Goal: Task Accomplishment & Management: Manage account settings

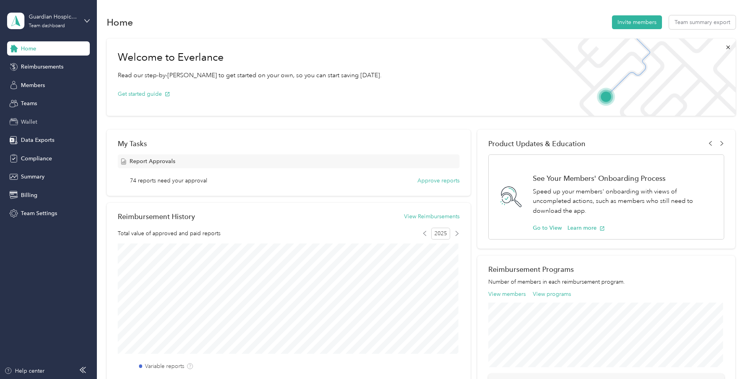
click at [36, 119] on span "Wallet" at bounding box center [29, 122] width 17 height 8
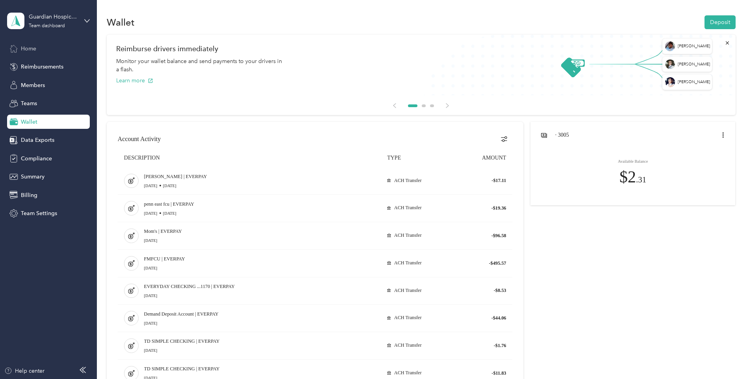
click at [32, 48] on span "Home" at bounding box center [28, 49] width 15 height 8
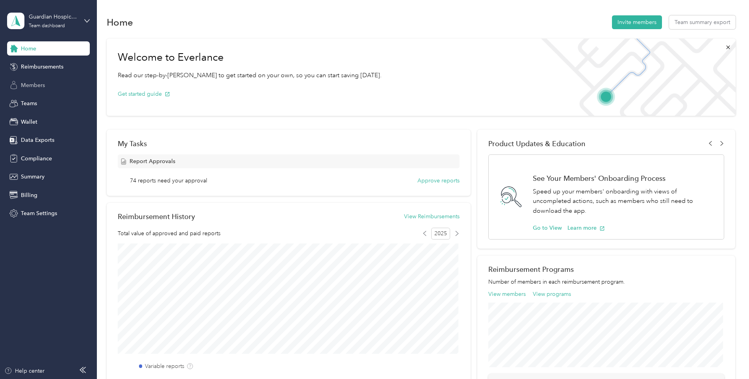
click at [48, 83] on div "Members" at bounding box center [48, 85] width 83 height 14
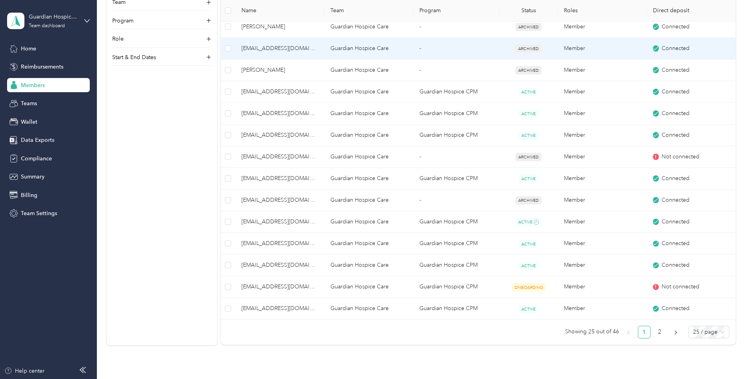
scroll to position [433, 0]
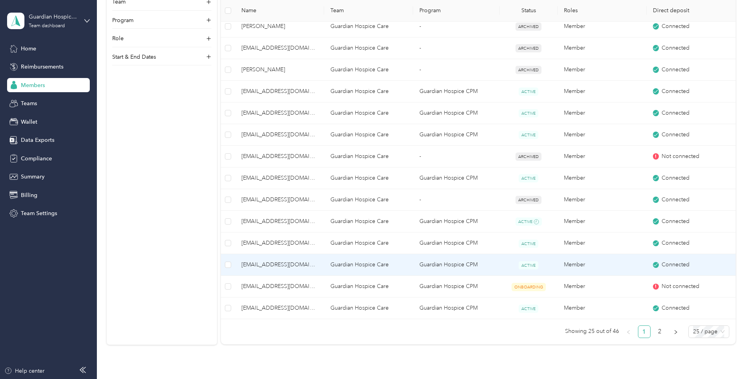
click at [277, 273] on td "[EMAIL_ADDRESS][DOMAIN_NAME]" at bounding box center [279, 265] width 89 height 22
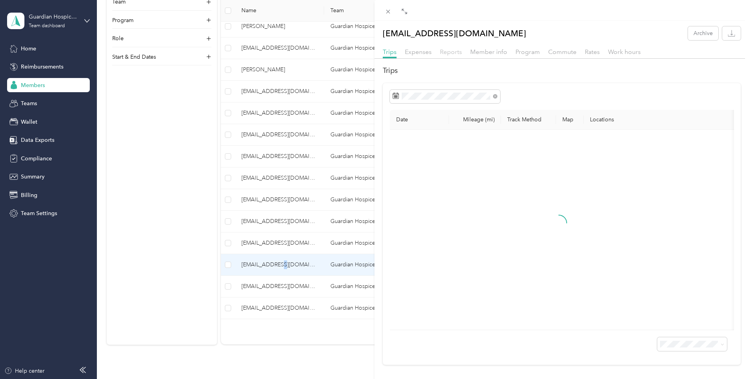
click at [447, 55] on span "Reports" at bounding box center [451, 51] width 22 height 7
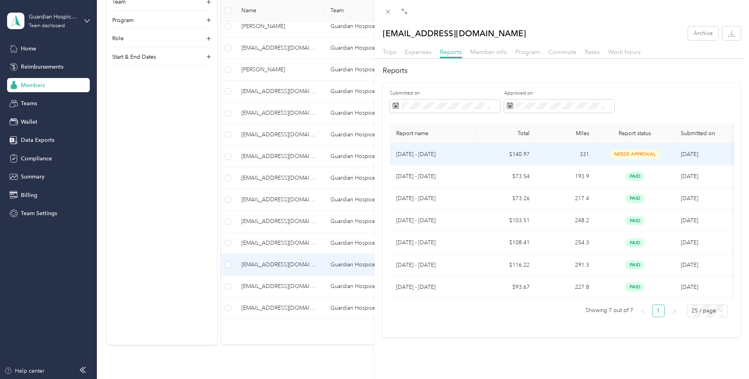
click at [434, 154] on p "[DATE] - [DATE]" at bounding box center [433, 154] width 74 height 9
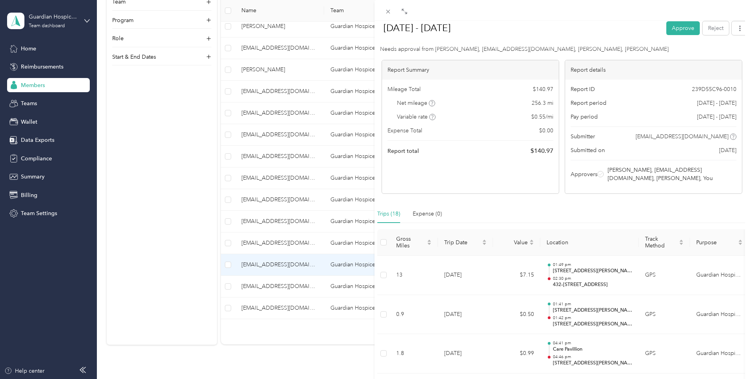
scroll to position [39, 0]
click at [667, 28] on button "Approve" at bounding box center [683, 28] width 33 height 14
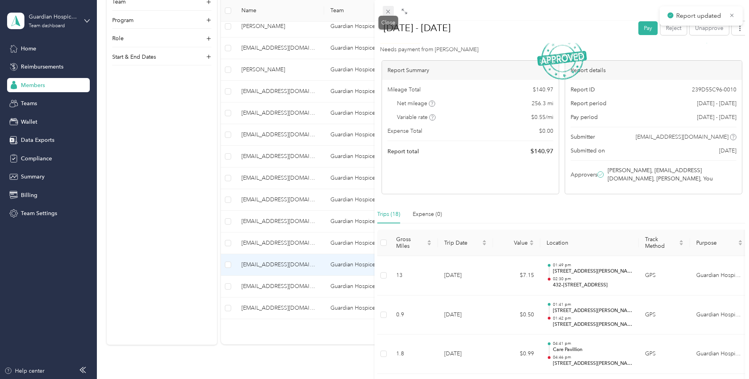
click at [387, 14] on icon at bounding box center [388, 11] width 7 height 7
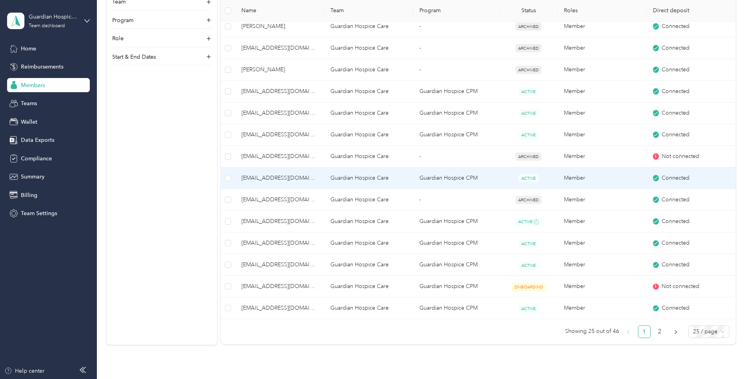
click at [277, 183] on td "[EMAIL_ADDRESS][DOMAIN_NAME]" at bounding box center [279, 178] width 89 height 22
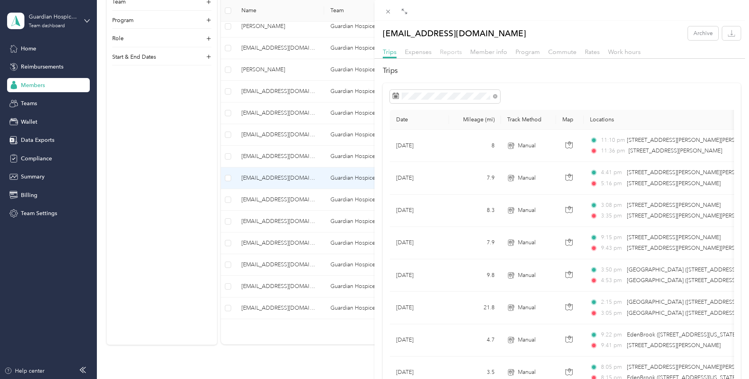
click at [449, 50] on span "Reports" at bounding box center [451, 51] width 22 height 7
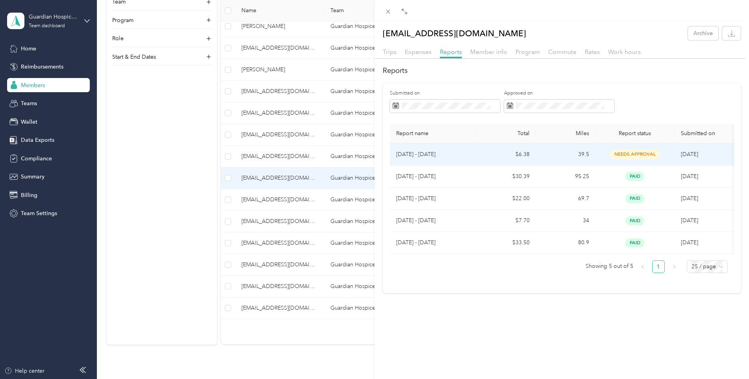
click at [419, 151] on p "[DATE] - [DATE]" at bounding box center [433, 154] width 74 height 9
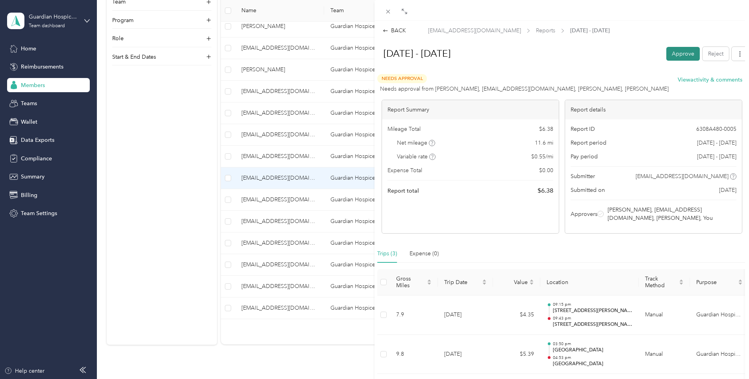
click at [674, 56] on button "Approve" at bounding box center [683, 54] width 33 height 14
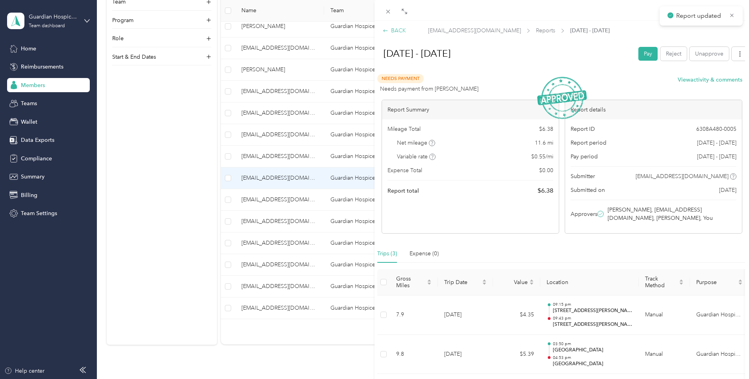
click at [394, 30] on div "BACK" at bounding box center [394, 30] width 23 height 8
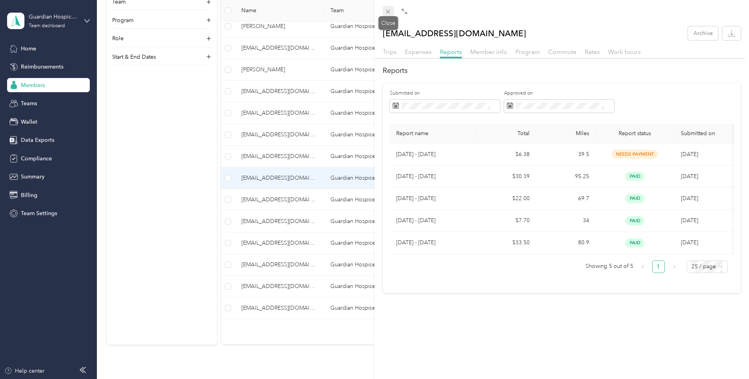
click at [387, 12] on icon at bounding box center [388, 11] width 7 height 7
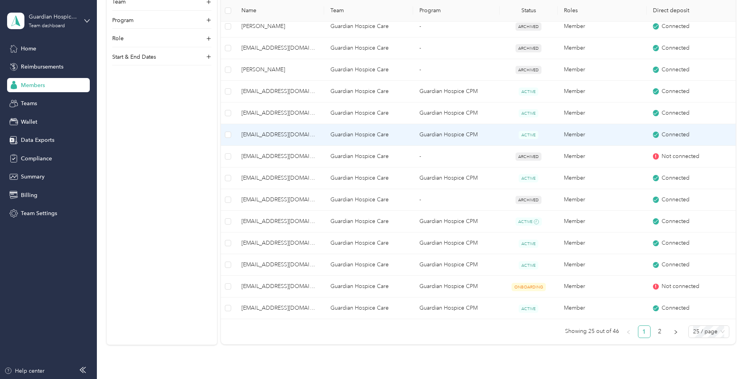
click at [283, 136] on span "[EMAIL_ADDRESS][DOMAIN_NAME]" at bounding box center [280, 134] width 76 height 9
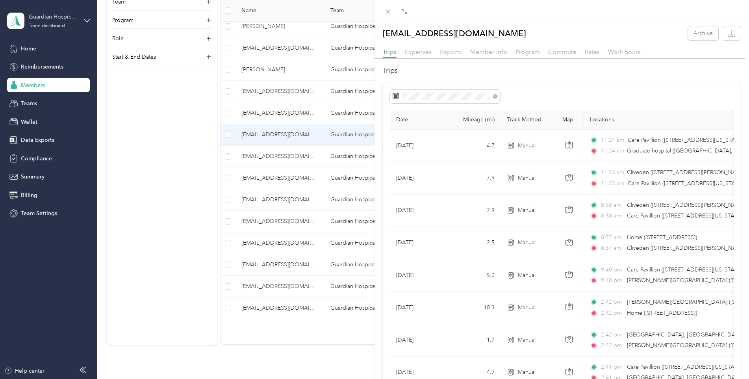
click at [456, 52] on span "Reports" at bounding box center [451, 51] width 22 height 7
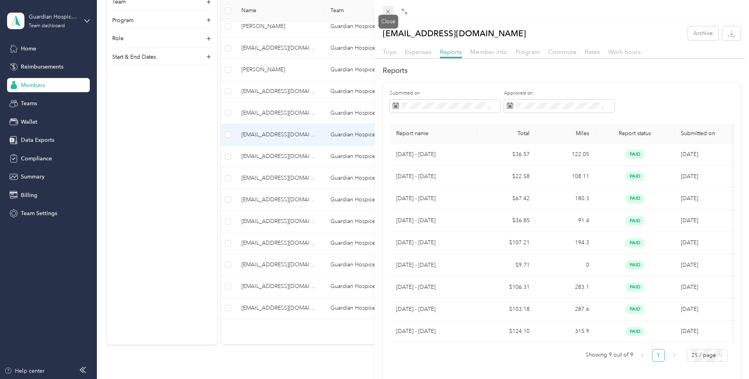
click at [391, 15] on icon at bounding box center [388, 11] width 7 height 7
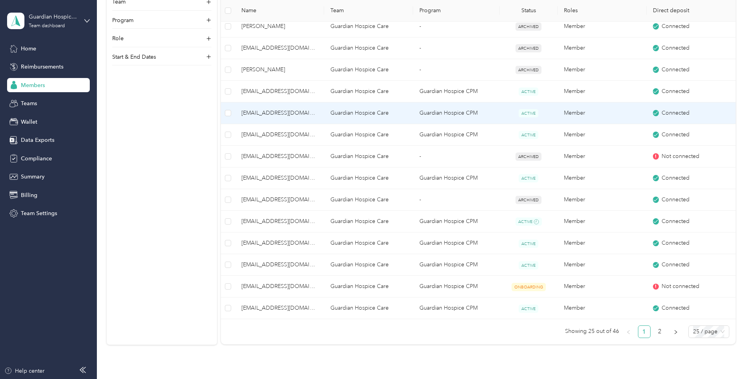
click at [285, 114] on span "[EMAIL_ADDRESS][DOMAIN_NAME]" at bounding box center [280, 113] width 76 height 9
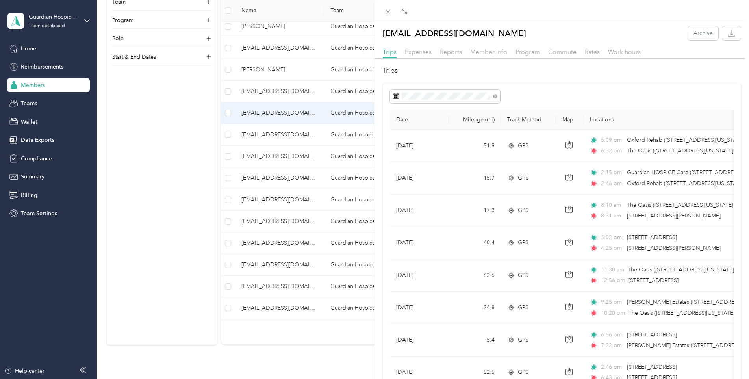
click at [418, 56] on div "Expenses" at bounding box center [418, 52] width 27 height 10
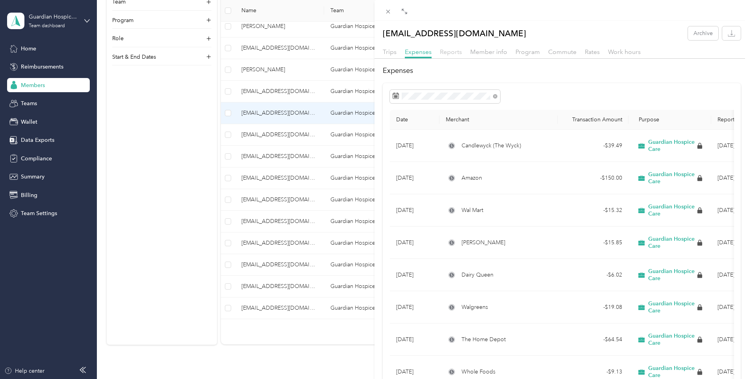
click at [448, 51] on span "Reports" at bounding box center [451, 51] width 22 height 7
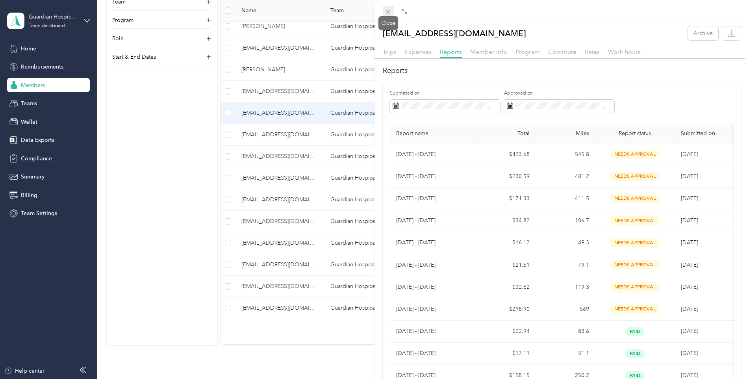
click at [388, 11] on icon at bounding box center [389, 12] width 4 height 4
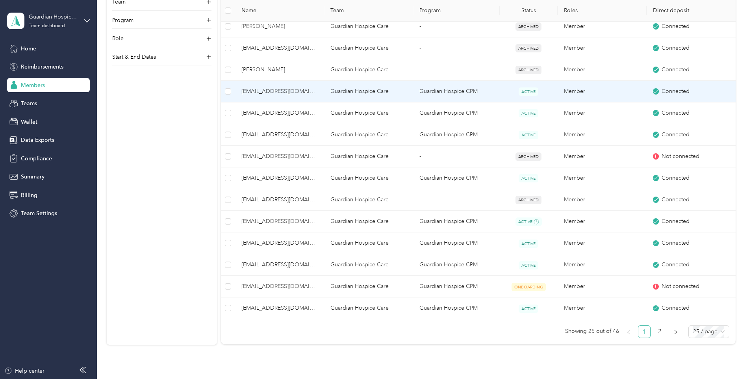
click at [263, 95] on span "[EMAIL_ADDRESS][DOMAIN_NAME]" at bounding box center [280, 91] width 76 height 9
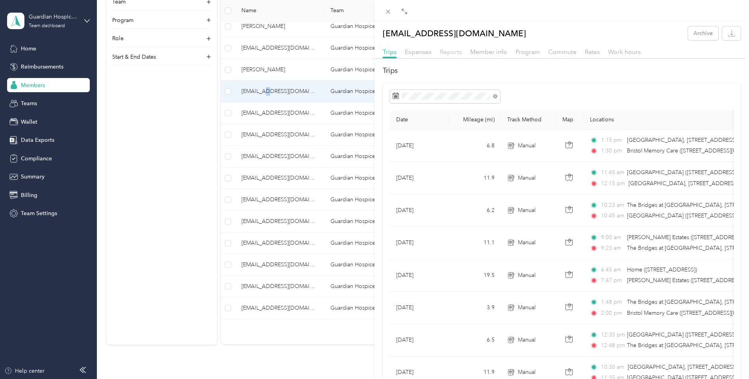
click at [450, 55] on span "Reports" at bounding box center [451, 51] width 22 height 7
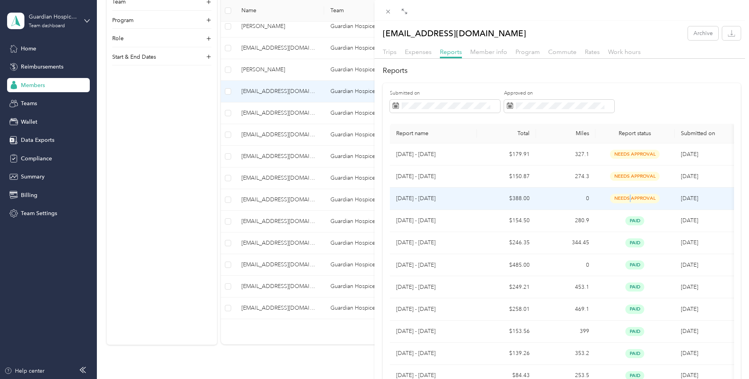
click at [630, 199] on span "needs approval" at bounding box center [635, 198] width 50 height 9
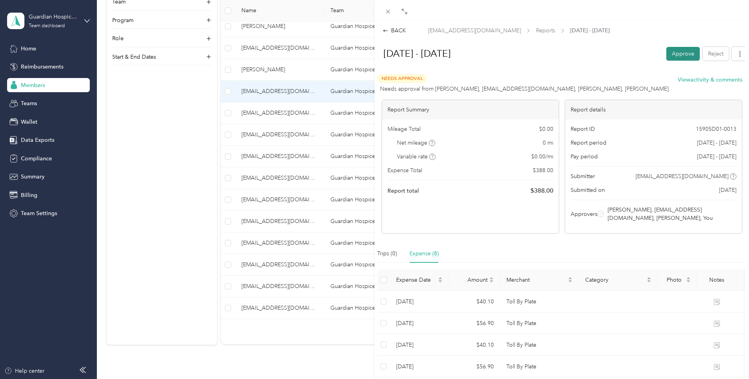
click at [667, 52] on button "Approve" at bounding box center [683, 54] width 33 height 14
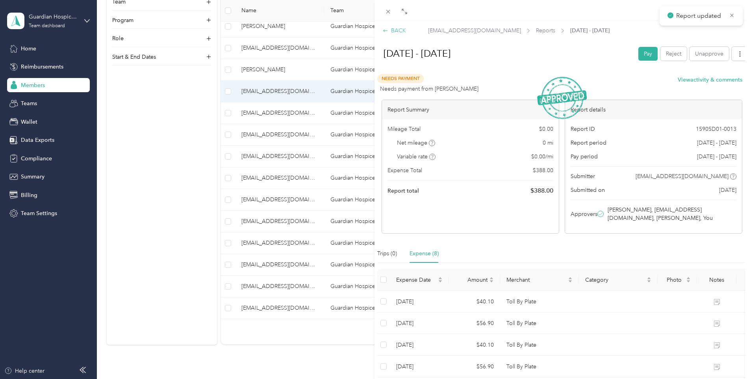
click at [392, 30] on div "BACK" at bounding box center [394, 30] width 23 height 8
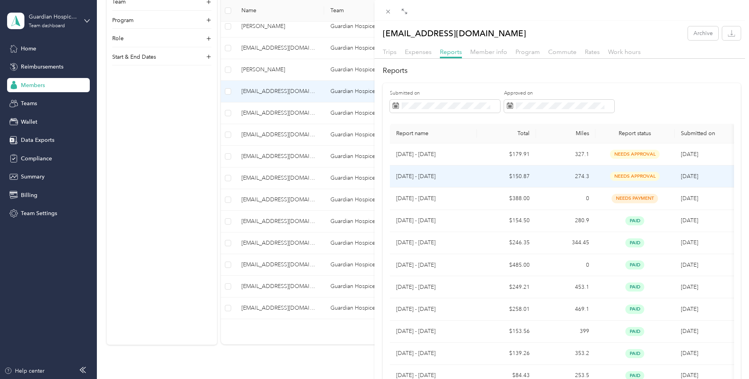
click at [640, 180] on span "needs approval" at bounding box center [635, 176] width 50 height 9
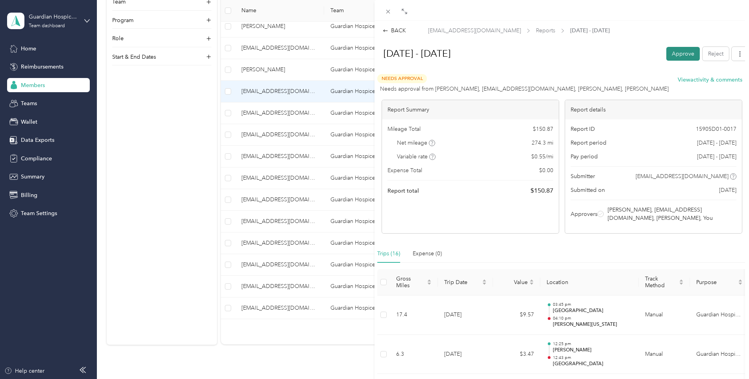
click at [676, 58] on button "Approve" at bounding box center [683, 54] width 33 height 14
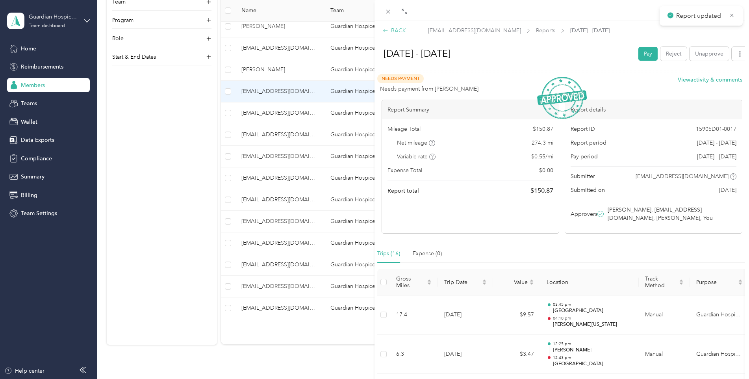
click at [384, 30] on icon at bounding box center [385, 30] width 4 height 2
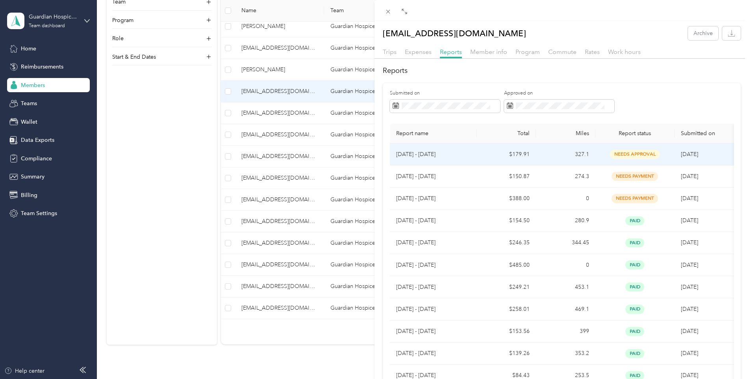
click at [645, 156] on span "needs approval" at bounding box center [635, 154] width 50 height 9
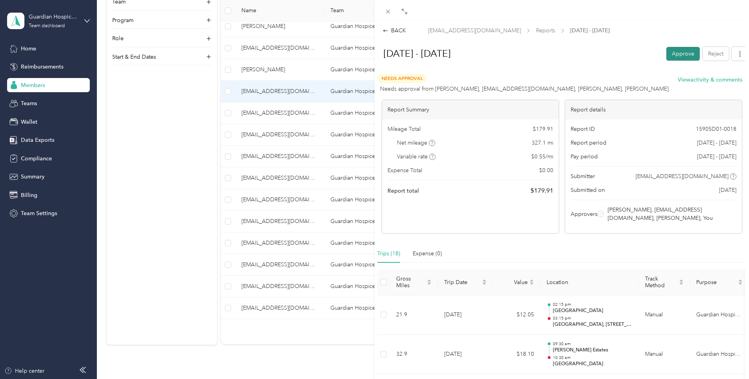
click at [669, 55] on button "Approve" at bounding box center [683, 54] width 33 height 14
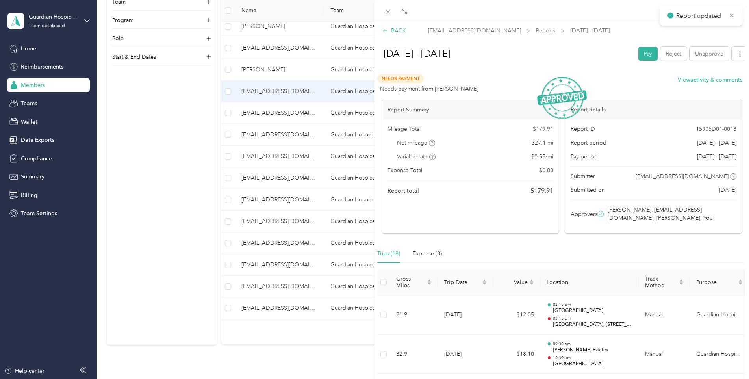
click at [402, 32] on div "BACK" at bounding box center [394, 30] width 23 height 8
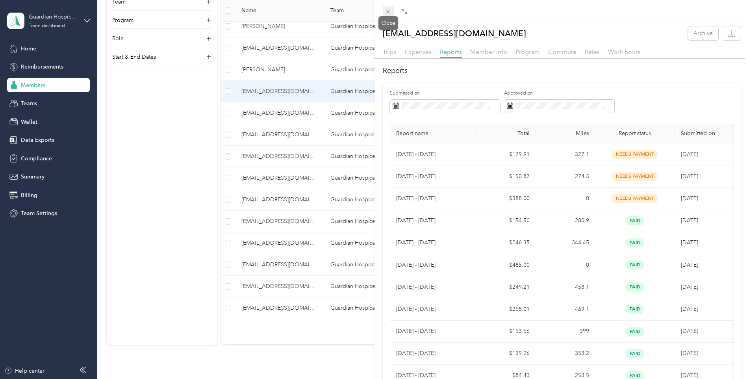
click at [386, 15] on span at bounding box center [388, 11] width 11 height 11
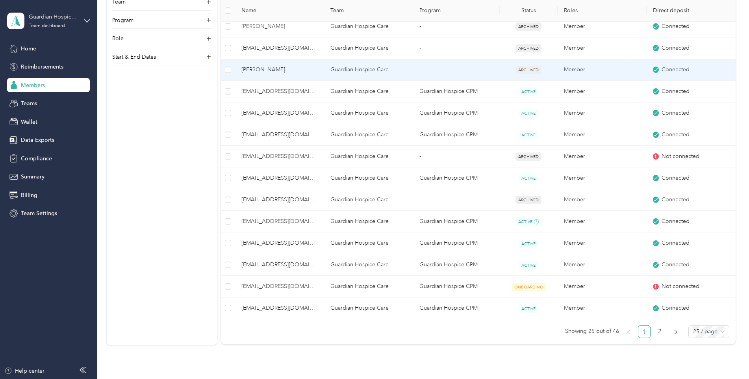
click at [255, 72] on span "[PERSON_NAME]" at bounding box center [280, 69] width 76 height 9
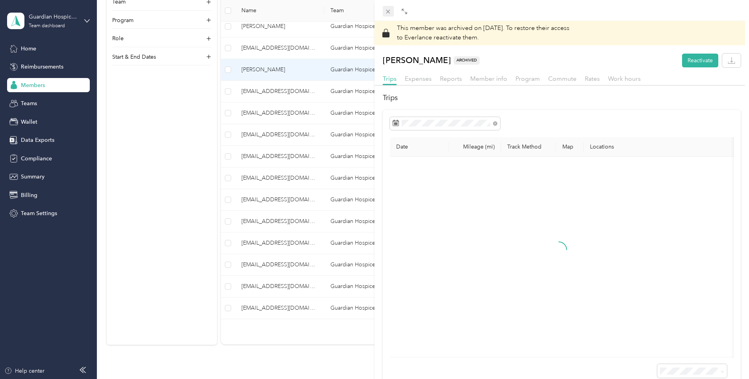
click at [387, 13] on icon at bounding box center [389, 12] width 4 height 4
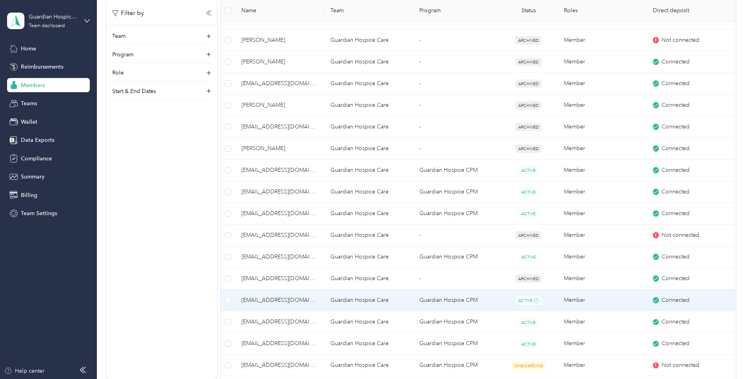
scroll to position [487, 0]
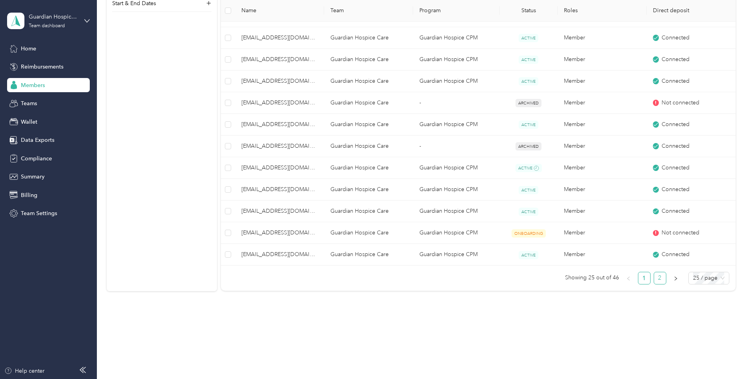
click at [661, 278] on link "2" at bounding box center [660, 278] width 12 height 12
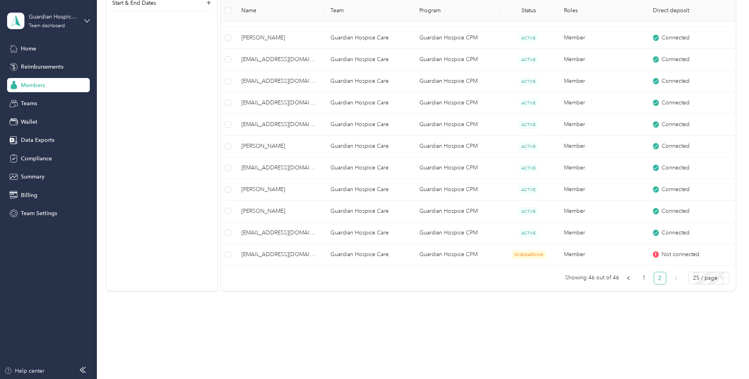
scroll to position [401, 0]
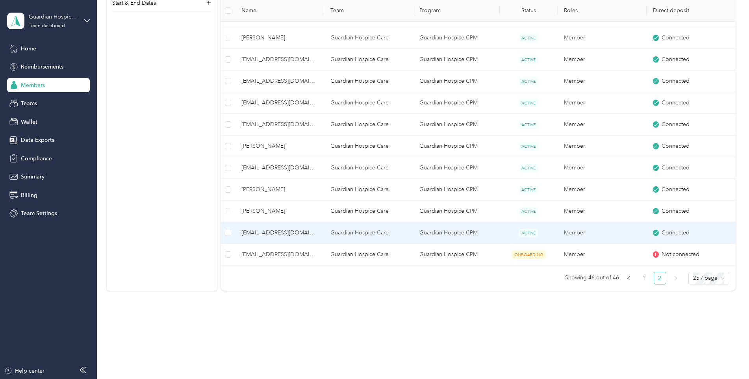
click at [261, 236] on span "[EMAIL_ADDRESS][DOMAIN_NAME]" at bounding box center [280, 233] width 76 height 9
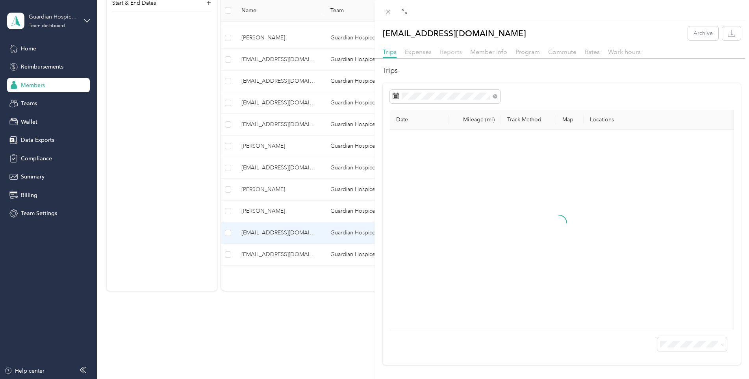
click at [450, 48] on span "Reports" at bounding box center [451, 51] width 22 height 7
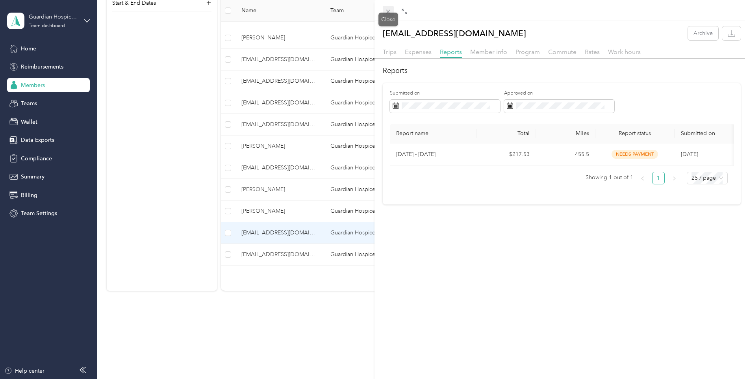
click at [390, 13] on icon at bounding box center [389, 12] width 4 height 4
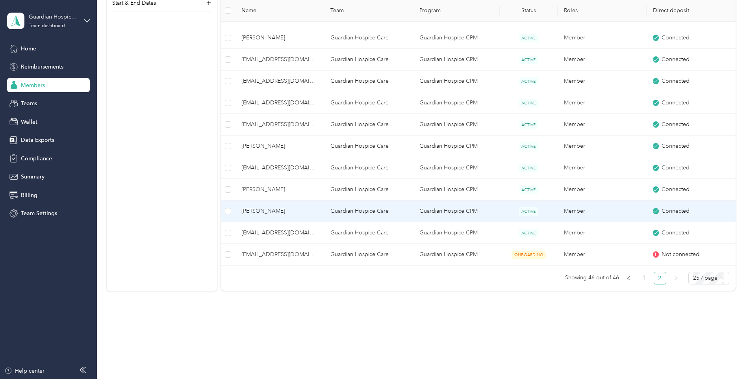
click at [273, 208] on span "[PERSON_NAME]" at bounding box center [280, 211] width 76 height 9
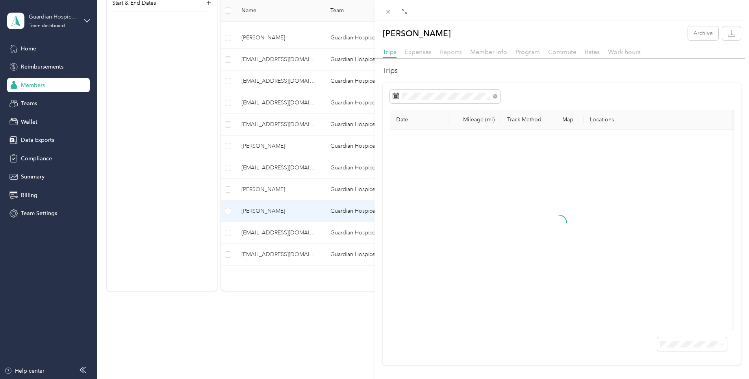
click at [452, 53] on span "Reports" at bounding box center [451, 51] width 22 height 7
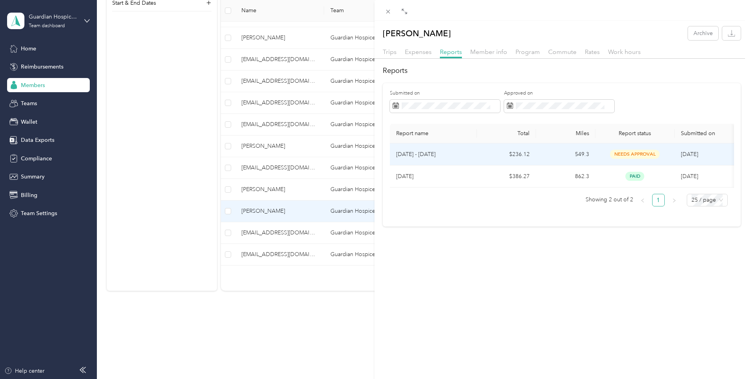
click at [617, 152] on span "needs approval" at bounding box center [635, 154] width 50 height 9
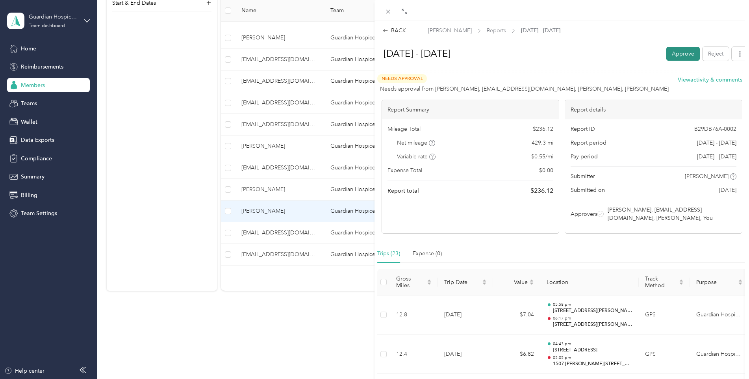
click at [673, 58] on button "Approve" at bounding box center [683, 54] width 33 height 14
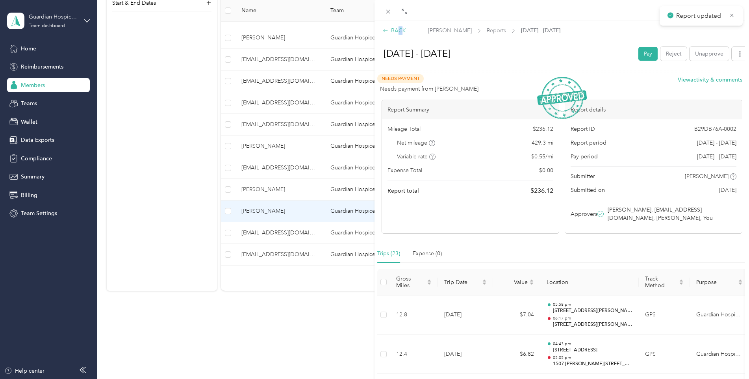
click at [401, 33] on div "BACK" at bounding box center [394, 30] width 23 height 8
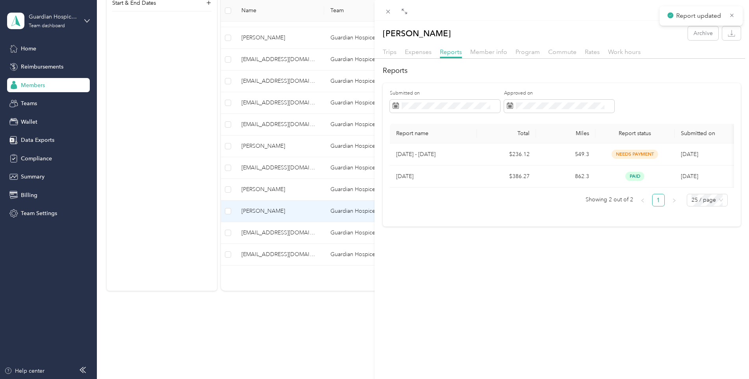
click at [266, 188] on div "[PERSON_NAME] Archive Trips Expenses Reports Member info Program Commute Rates …" at bounding box center [374, 189] width 749 height 379
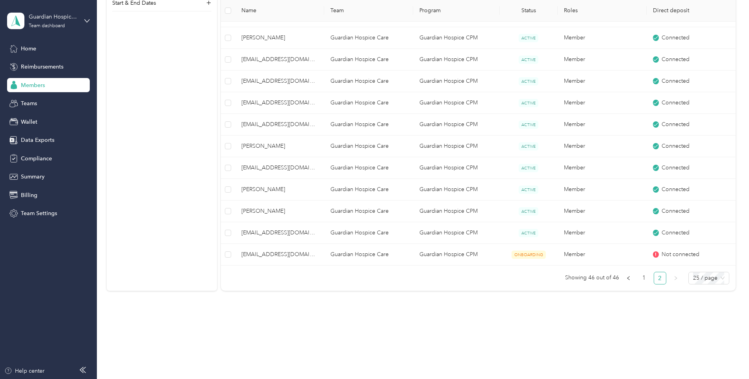
click at [266, 188] on span "[PERSON_NAME]" at bounding box center [280, 189] width 76 height 9
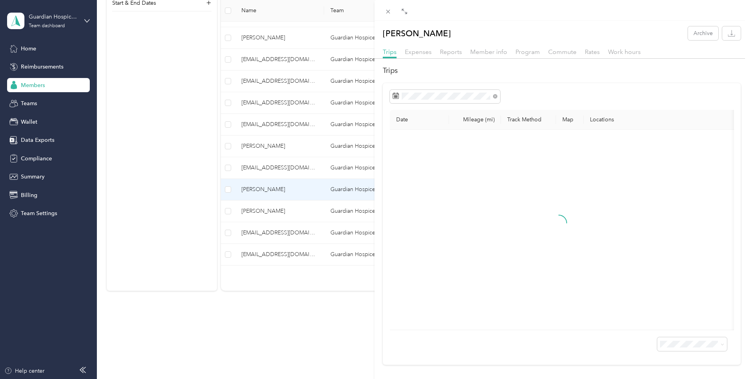
click at [452, 58] on div "Trips Expenses Reports Member info Program Commute Rates Work hours" at bounding box center [562, 52] width 375 height 11
click at [452, 56] on div "Reports" at bounding box center [451, 52] width 22 height 10
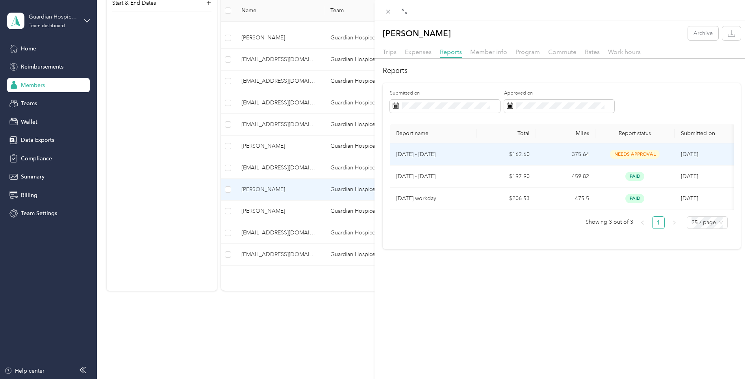
click at [629, 149] on td "needs approval" at bounding box center [635, 154] width 79 height 22
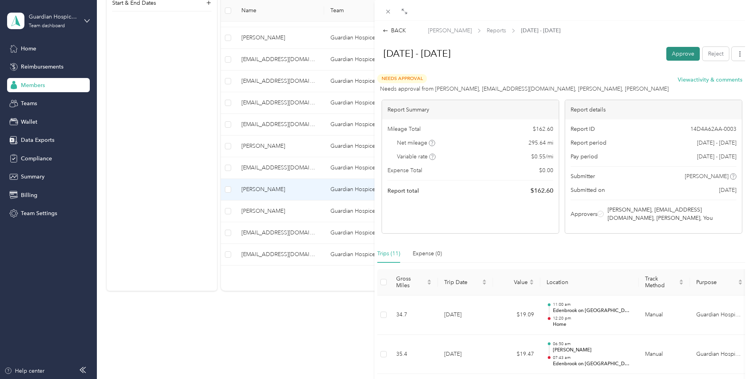
click at [679, 50] on button "Approve" at bounding box center [683, 54] width 33 height 14
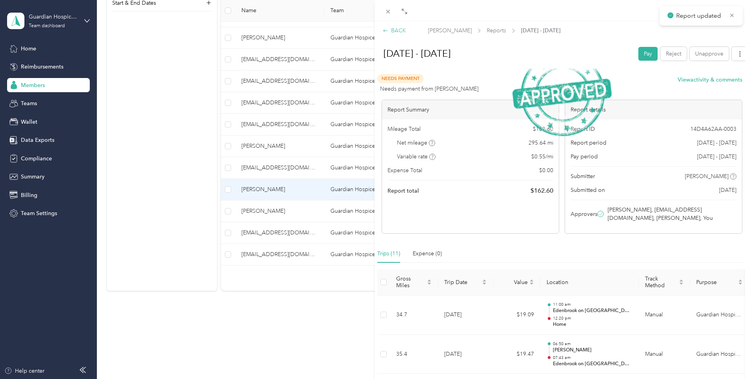
click at [398, 32] on div "BACK" at bounding box center [394, 30] width 23 height 8
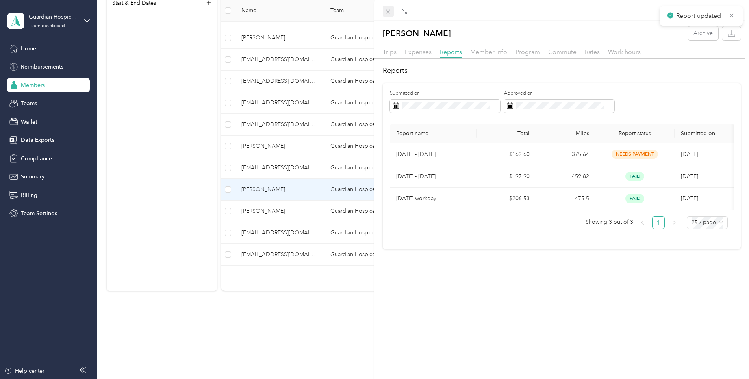
click at [387, 13] on icon at bounding box center [388, 11] width 7 height 7
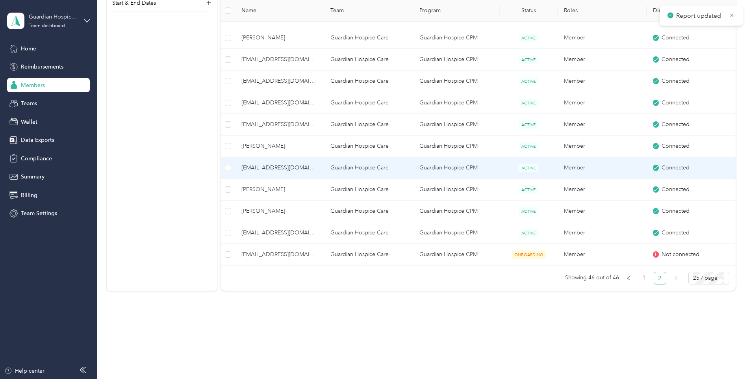
click at [279, 169] on span "[EMAIL_ADDRESS][DOMAIN_NAME]" at bounding box center [280, 168] width 76 height 9
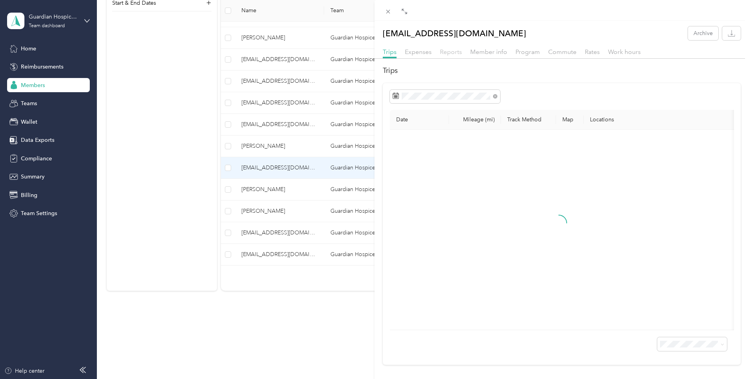
click at [449, 52] on span "Reports" at bounding box center [451, 51] width 22 height 7
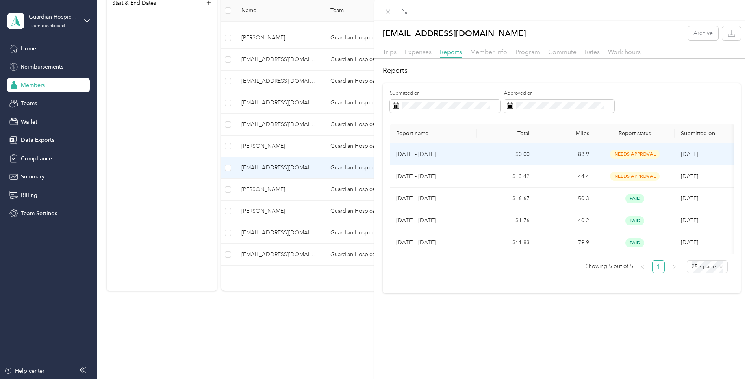
click at [630, 164] on td "needs approval" at bounding box center [635, 154] width 79 height 22
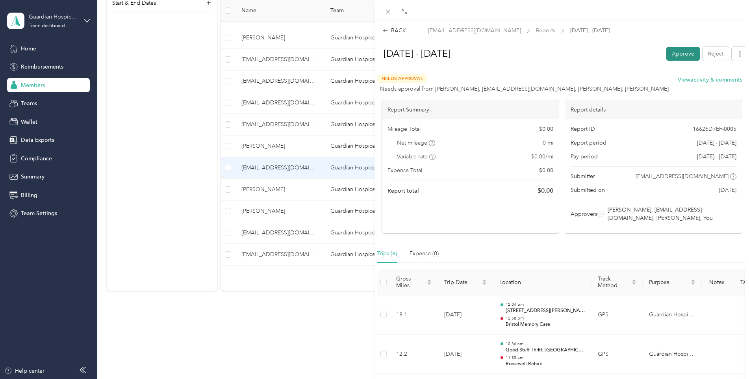
click at [679, 56] on button "Approve" at bounding box center [683, 54] width 33 height 14
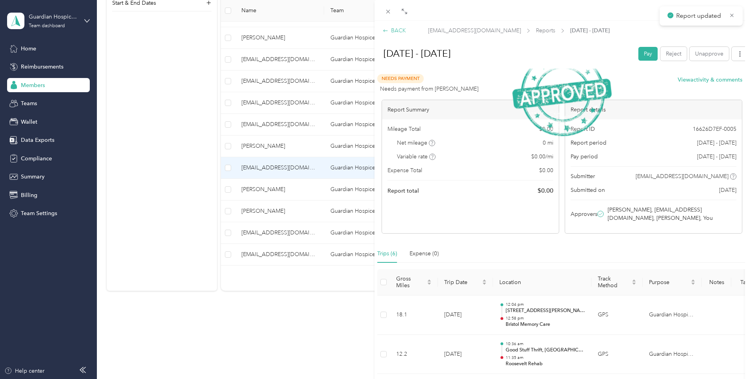
click at [390, 29] on div "BACK" at bounding box center [394, 30] width 23 height 8
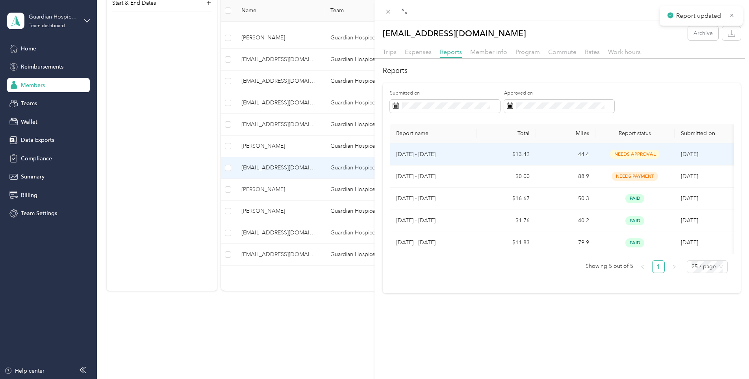
click at [435, 151] on p "[DATE] - [DATE]" at bounding box center [433, 154] width 74 height 9
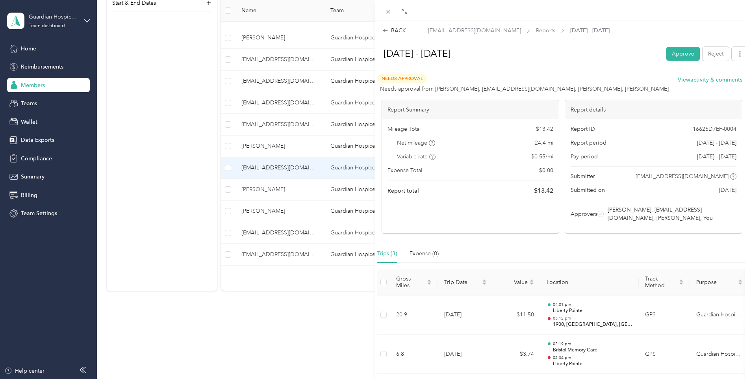
click at [667, 58] on button "Approve" at bounding box center [683, 54] width 33 height 14
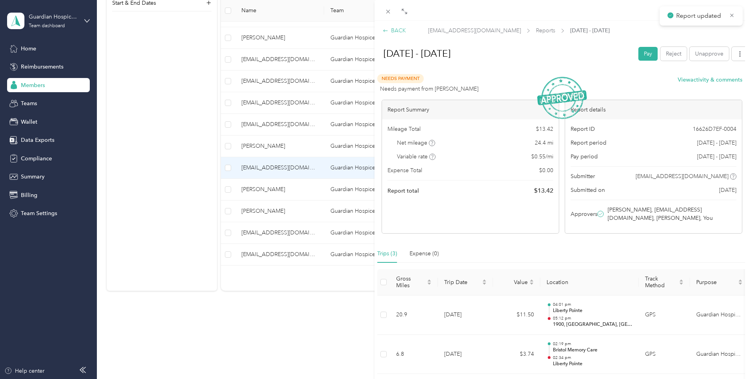
click at [398, 28] on div "BACK" at bounding box center [394, 30] width 23 height 8
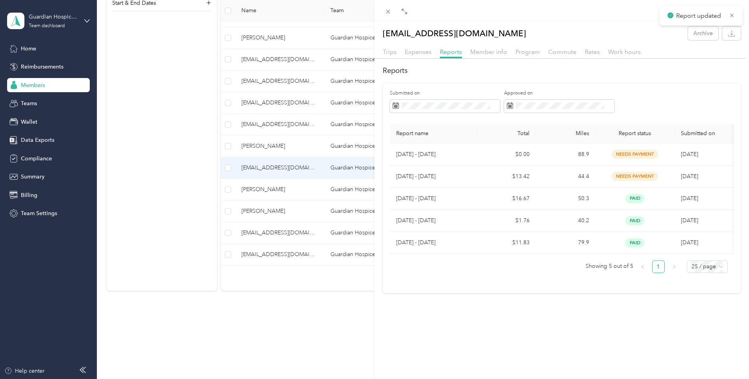
click at [269, 143] on div "[PERSON_NAME][EMAIL_ADDRESS][DOMAIN_NAME] Archive Trips Expenses Reports Member…" at bounding box center [374, 189] width 749 height 379
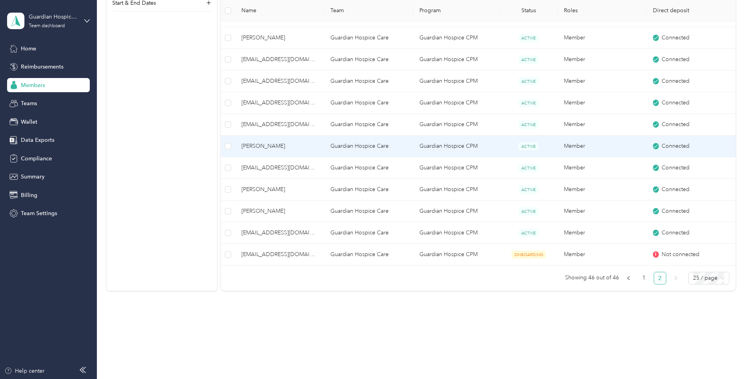
click at [269, 144] on span "[PERSON_NAME]" at bounding box center [280, 146] width 76 height 9
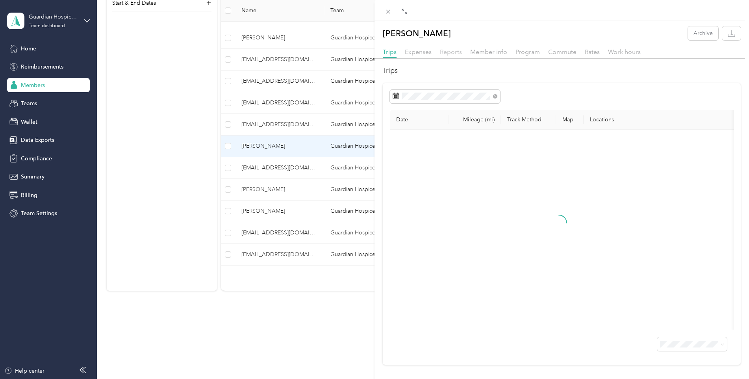
click at [453, 55] on span "Reports" at bounding box center [451, 51] width 22 height 7
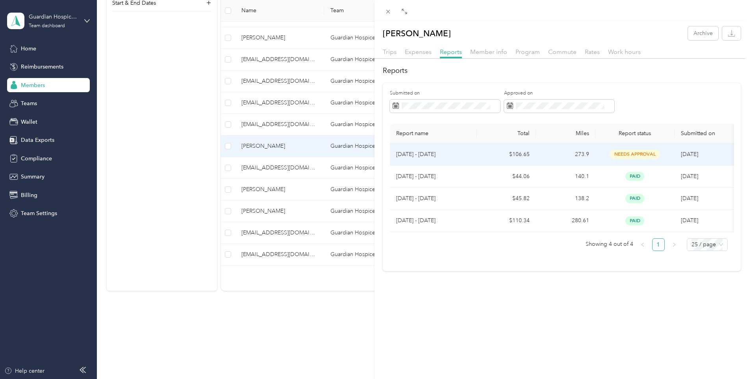
click at [630, 150] on span "needs approval" at bounding box center [635, 154] width 50 height 9
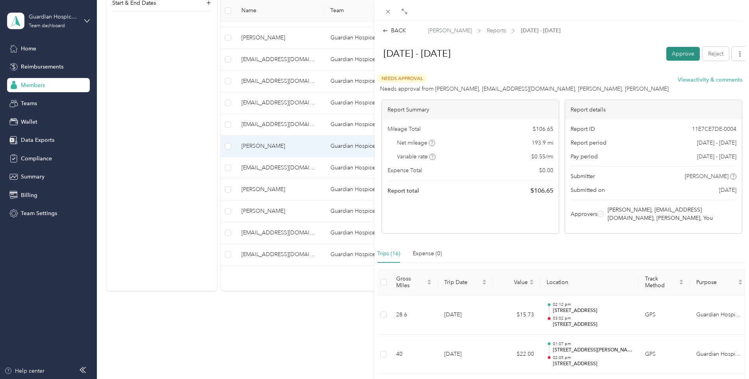
click at [675, 55] on button "Approve" at bounding box center [683, 54] width 33 height 14
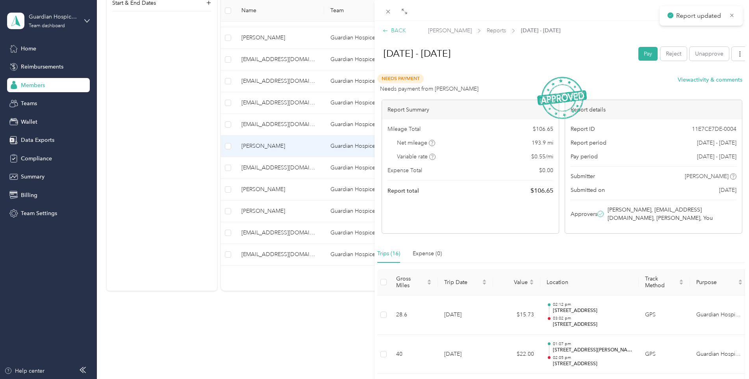
click at [394, 30] on div "BACK" at bounding box center [394, 30] width 23 height 8
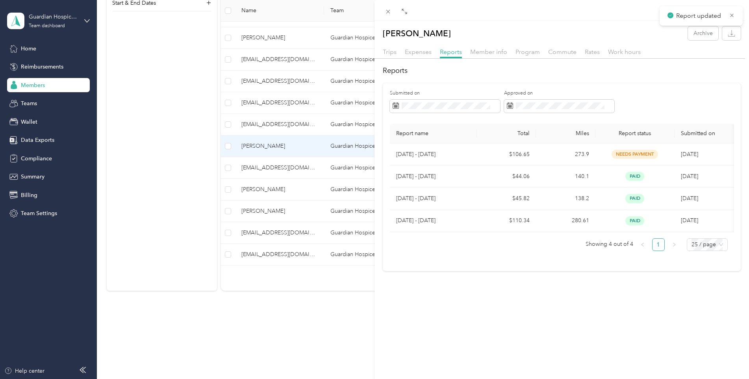
click at [289, 121] on div "[PERSON_NAME] Archive Trips Expenses Reports Member info Program Commute Rates …" at bounding box center [374, 189] width 749 height 379
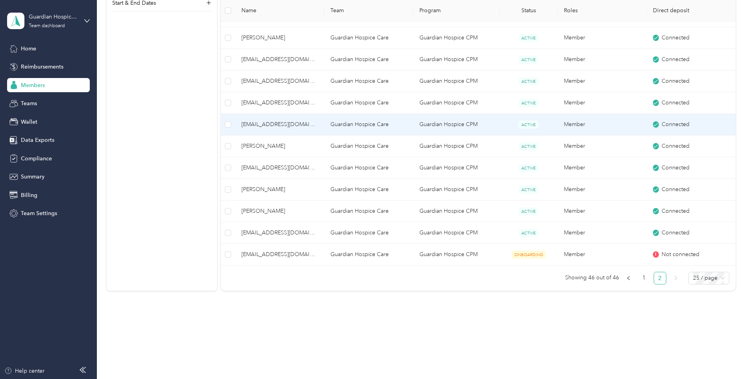
click at [289, 121] on span "[EMAIL_ADDRESS][DOMAIN_NAME]" at bounding box center [280, 124] width 76 height 9
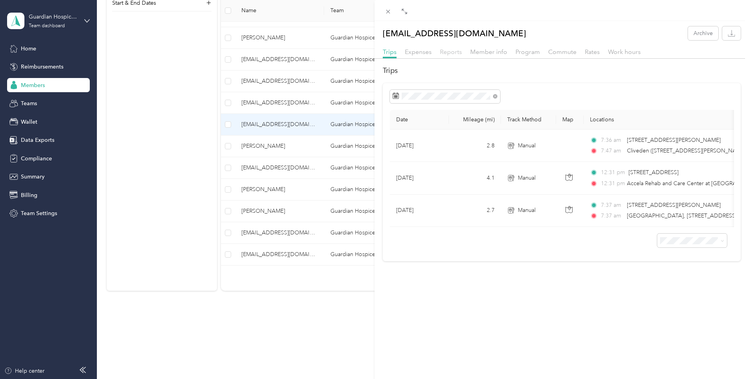
click at [452, 52] on span "Reports" at bounding box center [451, 51] width 22 height 7
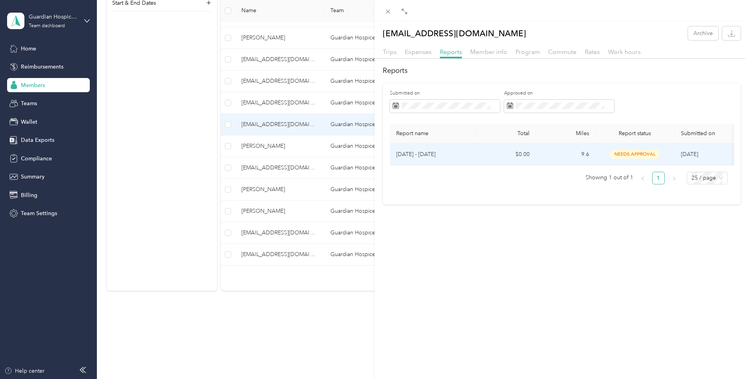
click at [638, 153] on span "needs approval" at bounding box center [635, 154] width 50 height 9
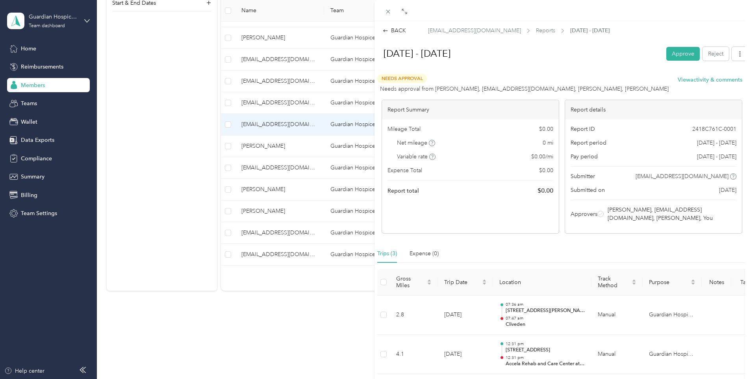
click at [676, 56] on button "Approve" at bounding box center [683, 54] width 33 height 14
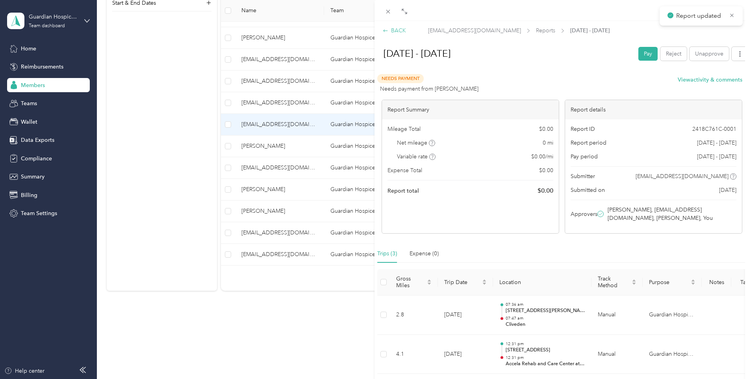
click at [396, 30] on div "BACK" at bounding box center [394, 30] width 23 height 8
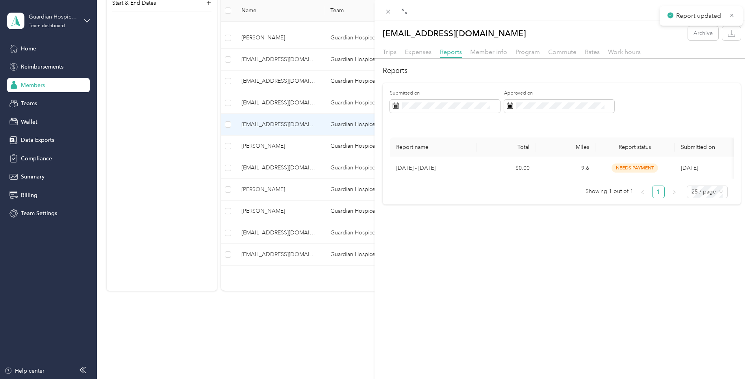
click at [285, 102] on div "[EMAIL_ADDRESS][DOMAIN_NAME] Archive Trips Expenses Reports Member info Program…" at bounding box center [374, 189] width 749 height 379
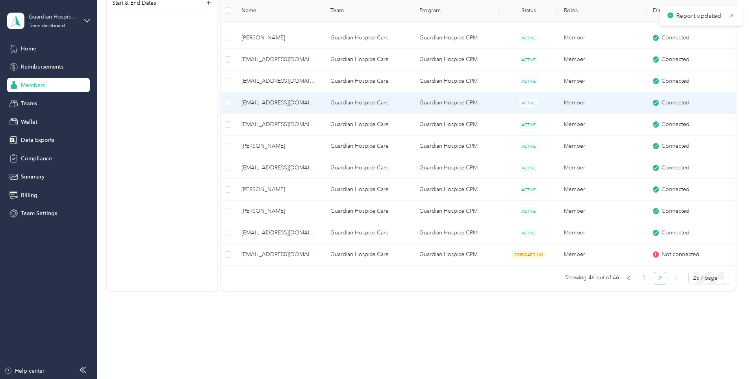
click at [285, 102] on span "[EMAIL_ADDRESS][DOMAIN_NAME]" at bounding box center [280, 103] width 76 height 9
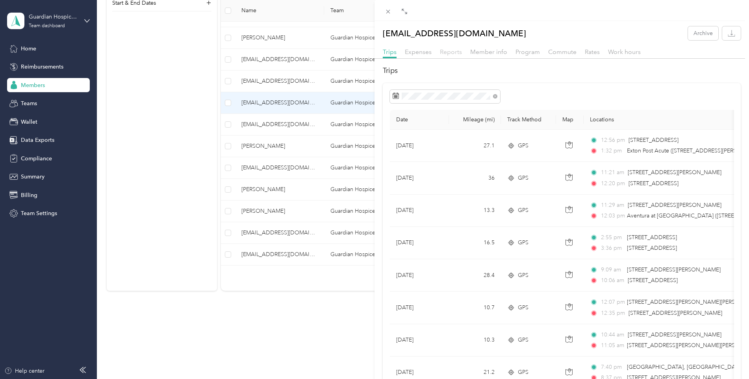
click at [459, 54] on span "Reports" at bounding box center [451, 51] width 22 height 7
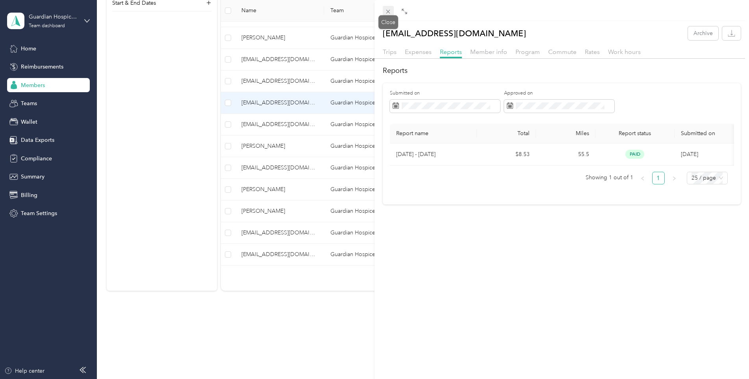
click at [389, 12] on icon at bounding box center [389, 12] width 4 height 4
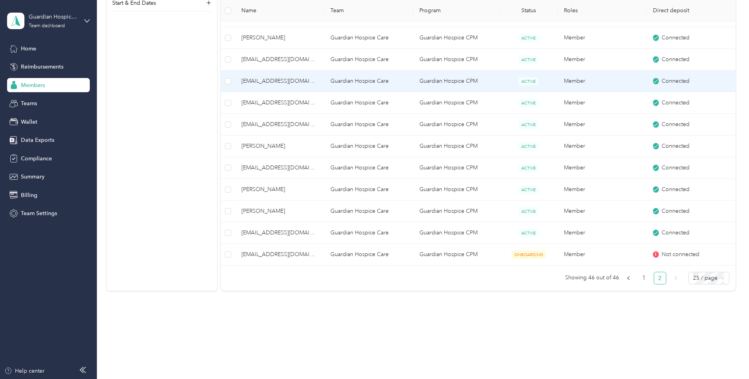
click at [290, 82] on span "[EMAIL_ADDRESS][DOMAIN_NAME]" at bounding box center [280, 81] width 76 height 9
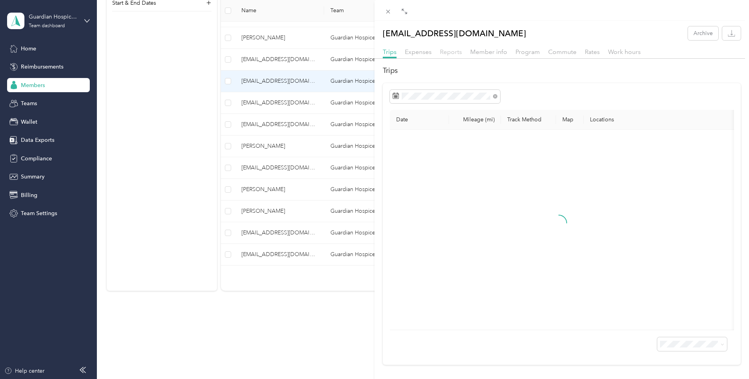
click at [446, 54] on span "Reports" at bounding box center [451, 51] width 22 height 7
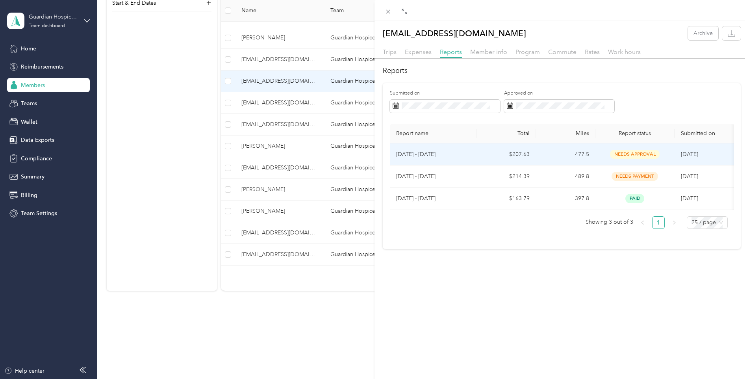
click at [626, 155] on span "needs approval" at bounding box center [635, 154] width 50 height 9
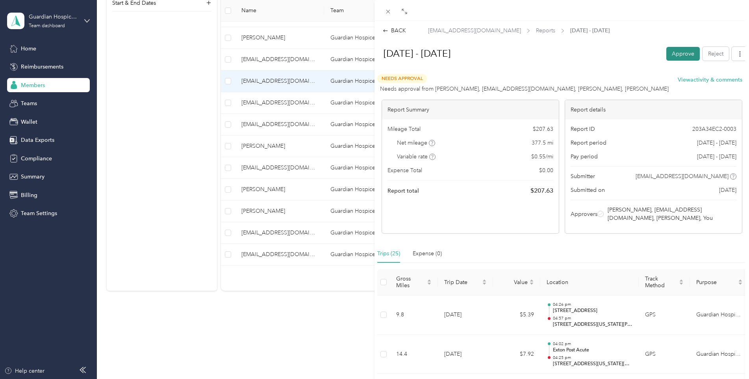
click at [667, 55] on button "Approve" at bounding box center [683, 54] width 33 height 14
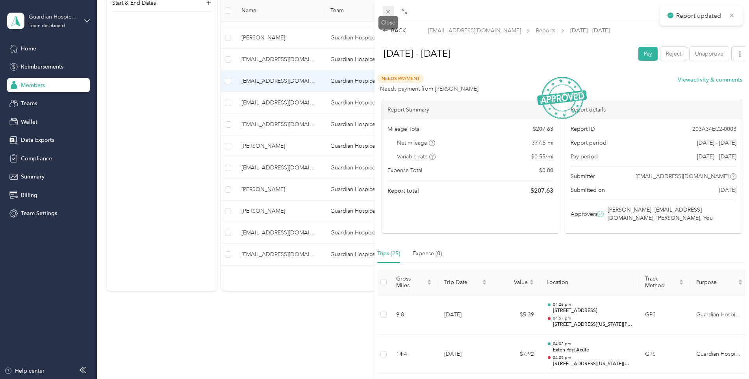
click at [390, 11] on icon at bounding box center [388, 11] width 7 height 7
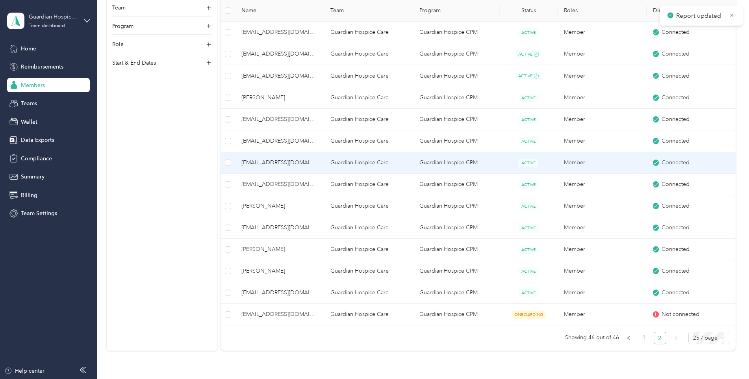
scroll to position [322, 0]
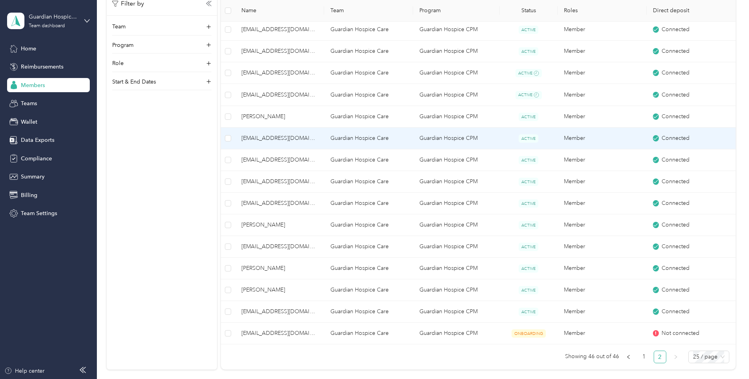
click at [279, 135] on span "[EMAIL_ADDRESS][DOMAIN_NAME]" at bounding box center [280, 138] width 76 height 9
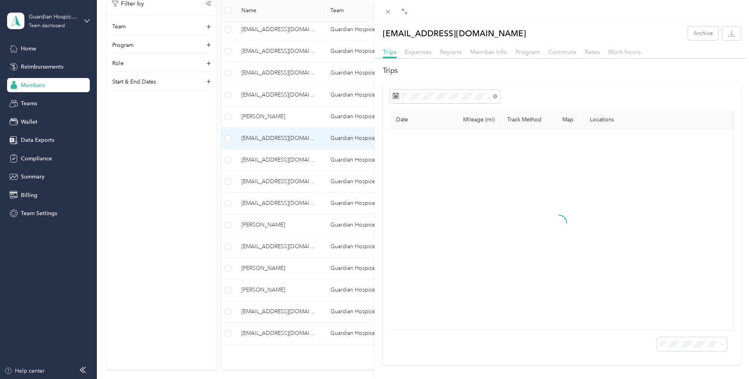
click at [463, 53] on div "Trips Expenses Reports Member info Program Commute Rates Work hours" at bounding box center [562, 52] width 375 height 11
click at [452, 53] on span "Reports" at bounding box center [451, 51] width 22 height 7
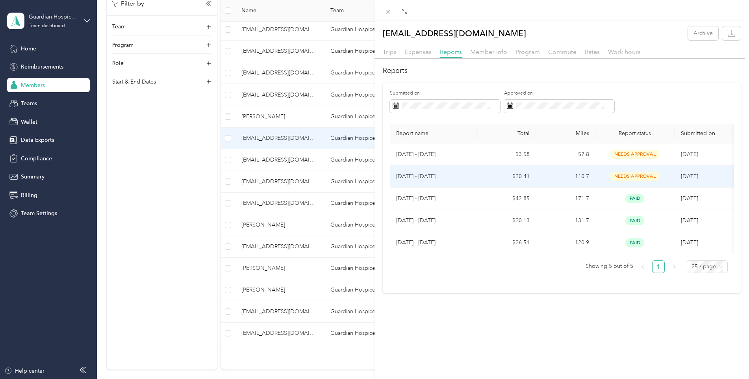
click at [653, 179] on span "needs approval" at bounding box center [635, 176] width 50 height 9
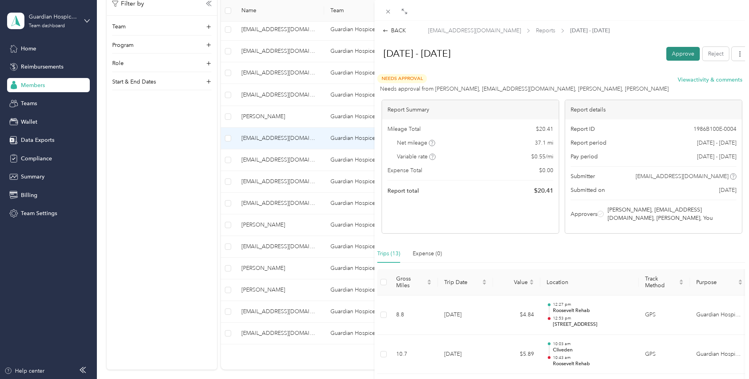
click at [675, 56] on button "Approve" at bounding box center [683, 54] width 33 height 14
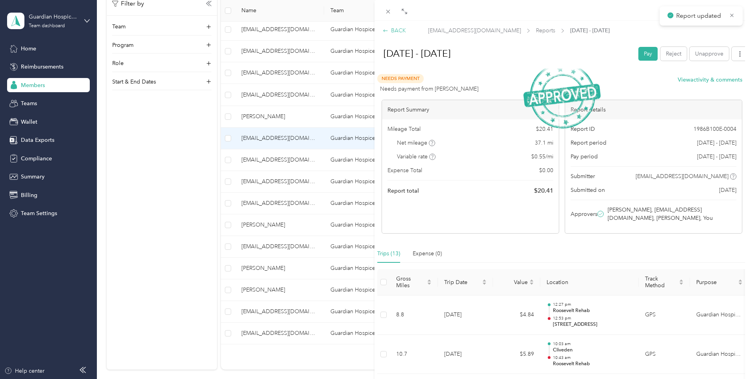
click at [391, 32] on div "BACK" at bounding box center [394, 30] width 23 height 8
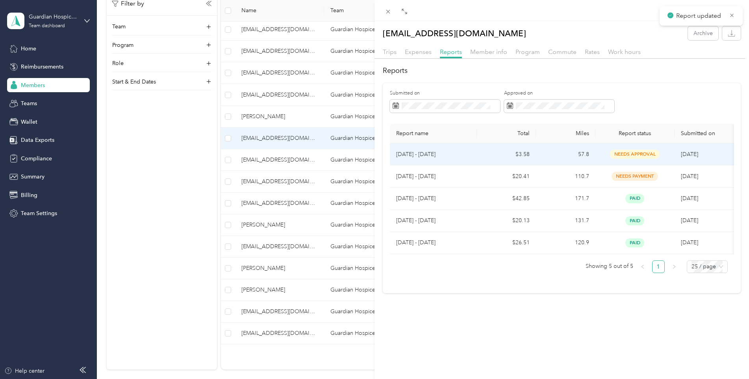
click at [635, 156] on span "needs approval" at bounding box center [635, 154] width 50 height 9
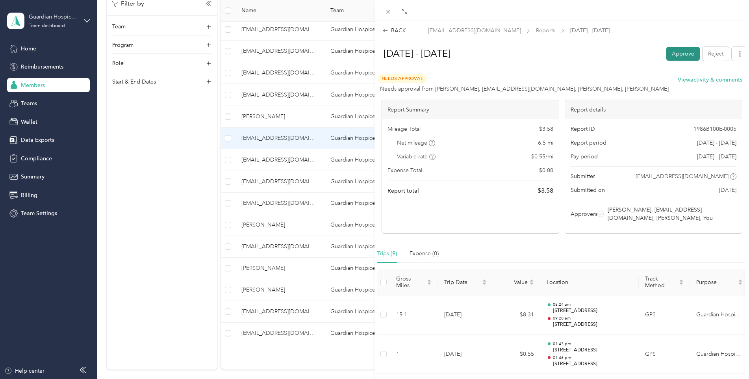
click at [675, 58] on button "Approve" at bounding box center [683, 54] width 33 height 14
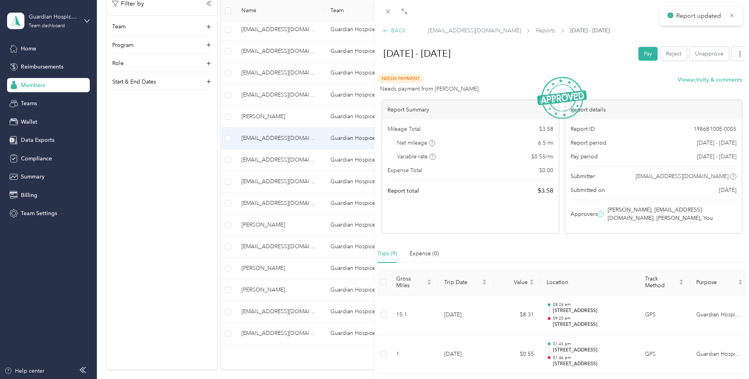
click at [394, 33] on div "BACK" at bounding box center [394, 30] width 23 height 8
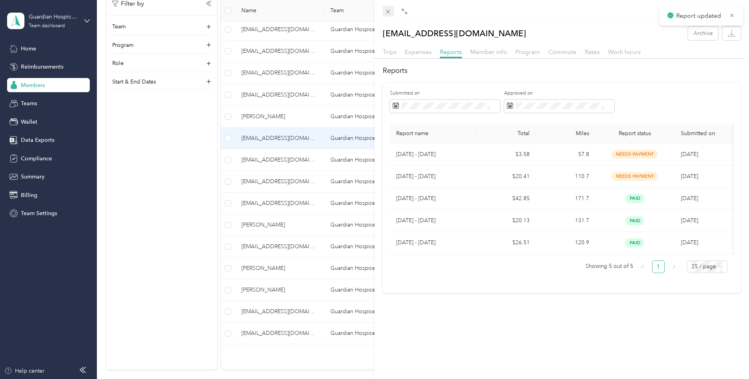
click at [385, 13] on icon at bounding box center [388, 11] width 7 height 7
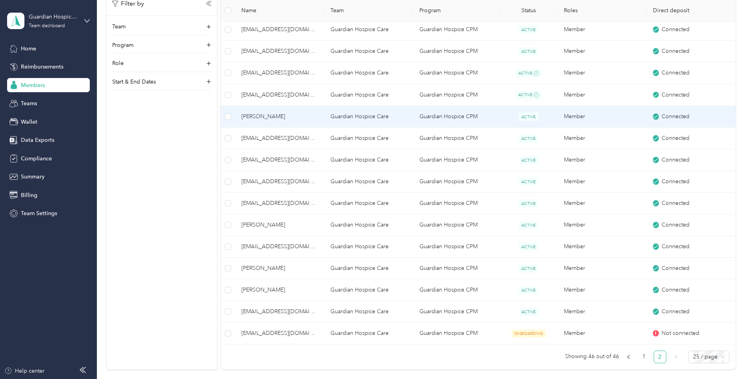
click at [275, 115] on span "[PERSON_NAME]" at bounding box center [280, 116] width 76 height 9
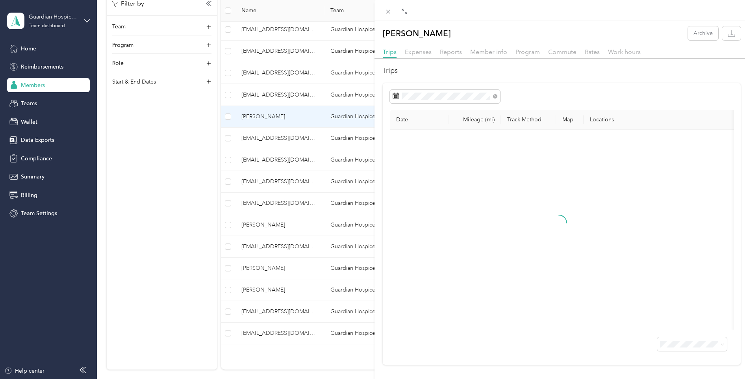
click at [445, 56] on div "Reports" at bounding box center [451, 52] width 22 height 10
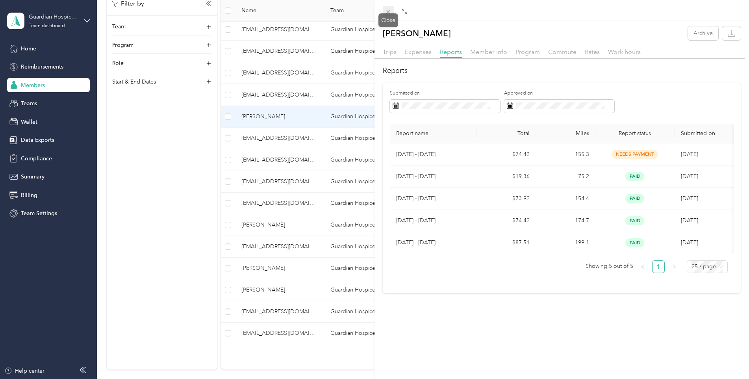
click at [392, 11] on icon at bounding box center [388, 11] width 7 height 7
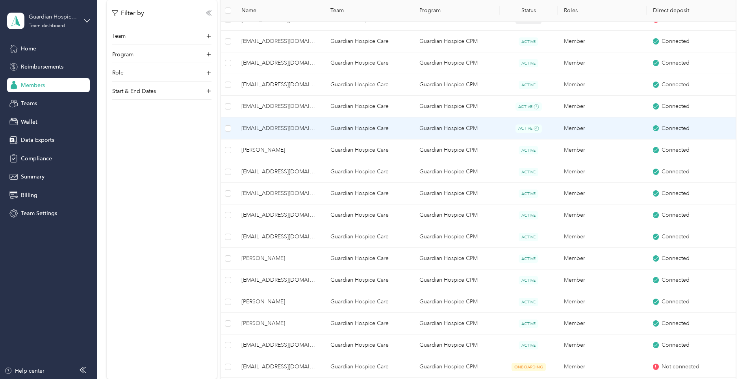
scroll to position [243, 0]
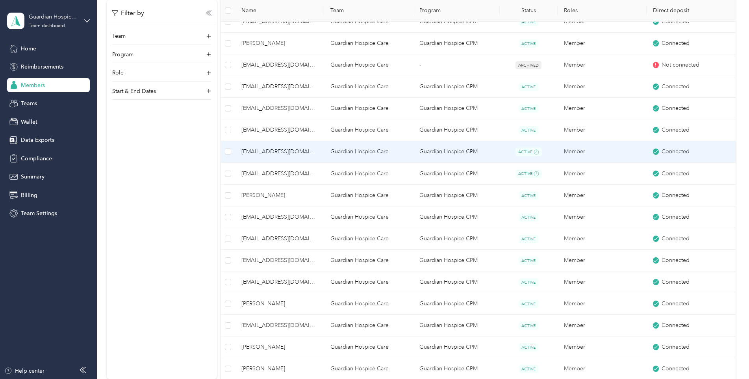
click at [265, 152] on span "[EMAIL_ADDRESS][DOMAIN_NAME]" at bounding box center [280, 151] width 76 height 9
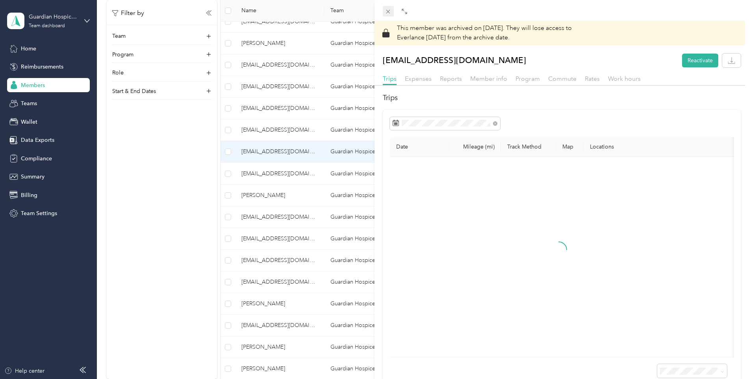
click at [388, 11] on icon at bounding box center [389, 12] width 4 height 4
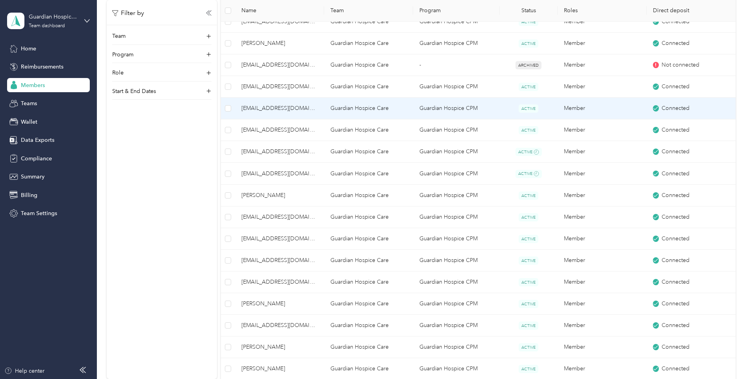
click at [282, 102] on td "[EMAIL_ADDRESS][DOMAIN_NAME]" at bounding box center [279, 109] width 89 height 22
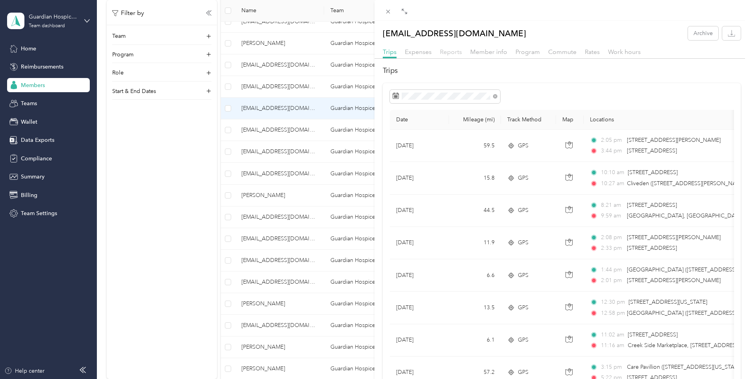
click at [452, 51] on span "Reports" at bounding box center [451, 51] width 22 height 7
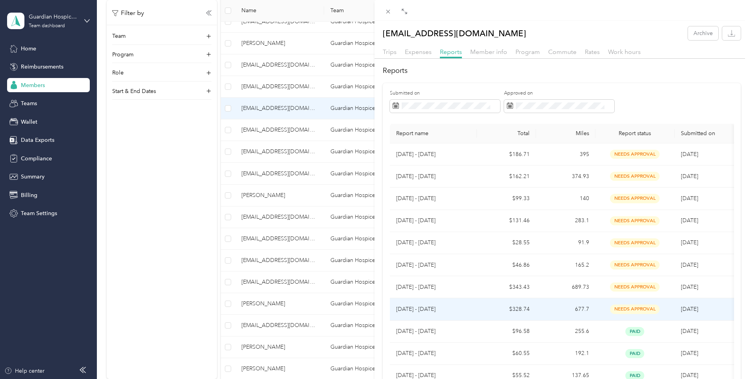
click at [624, 311] on span "needs approval" at bounding box center [635, 309] width 50 height 9
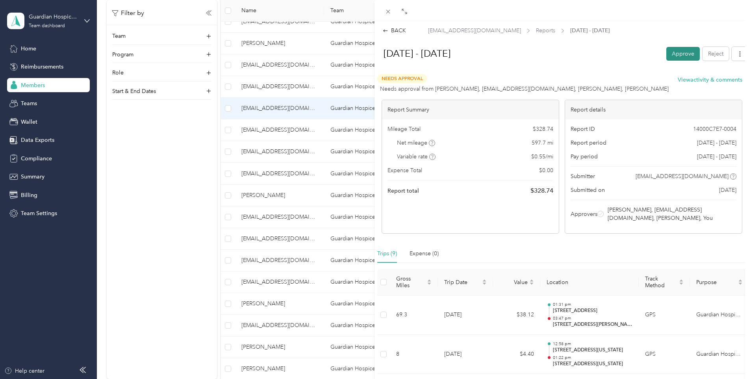
click at [687, 55] on button "Approve" at bounding box center [683, 54] width 33 height 14
click at [402, 30] on div "BACK" at bounding box center [394, 30] width 23 height 8
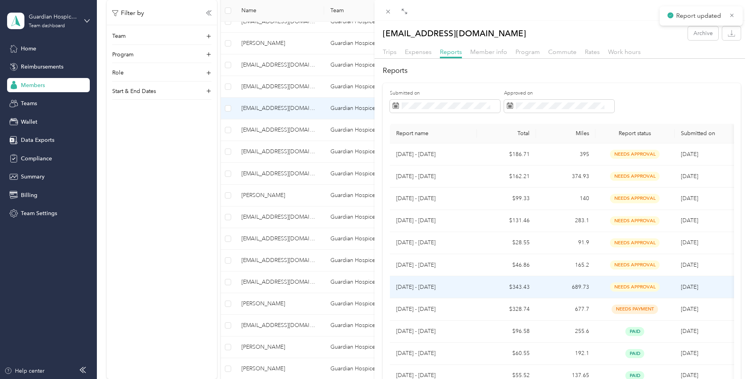
click at [627, 286] on span "needs approval" at bounding box center [635, 286] width 50 height 9
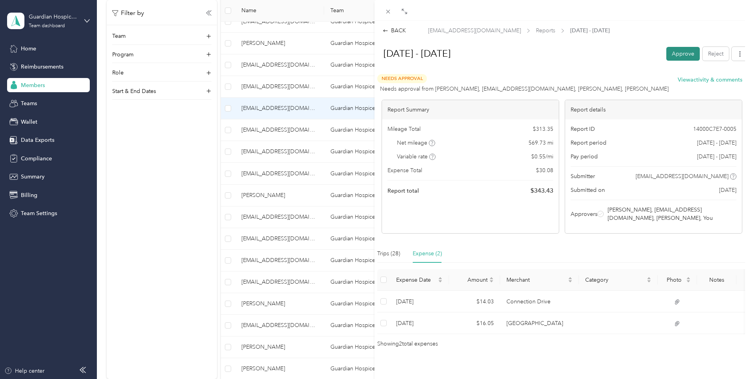
click at [671, 54] on button "Approve" at bounding box center [683, 54] width 33 height 14
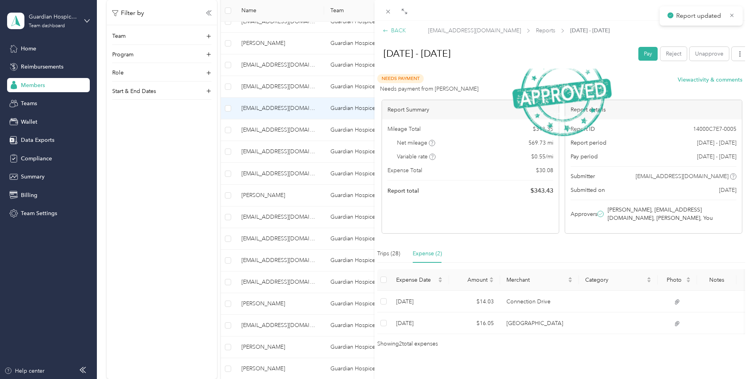
click at [403, 31] on div "BACK" at bounding box center [394, 30] width 23 height 8
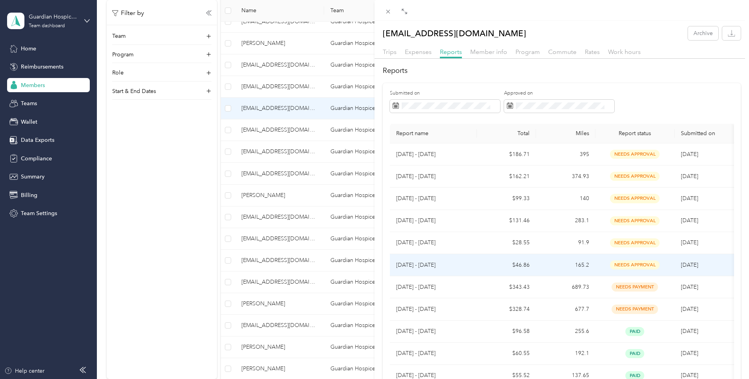
click at [646, 262] on span "needs approval" at bounding box center [635, 264] width 50 height 9
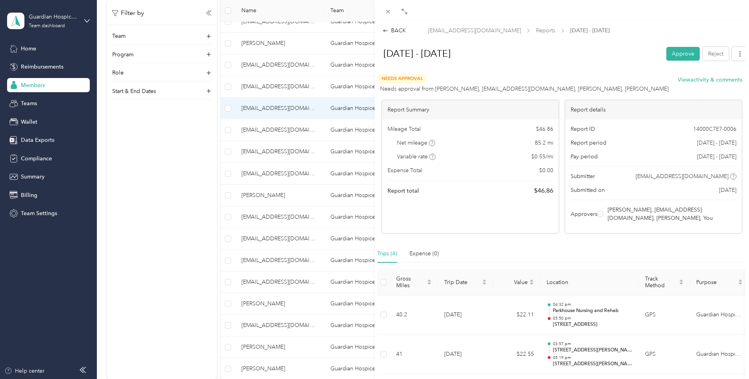
click at [684, 62] on div "[DATE] - [DATE] Approve Reject" at bounding box center [561, 55] width 373 height 23
click at [679, 54] on button "Approve" at bounding box center [683, 54] width 33 height 14
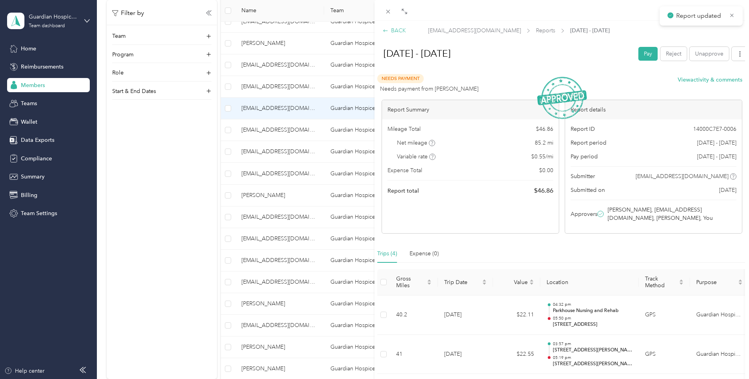
click at [405, 32] on div "BACK" at bounding box center [394, 30] width 23 height 8
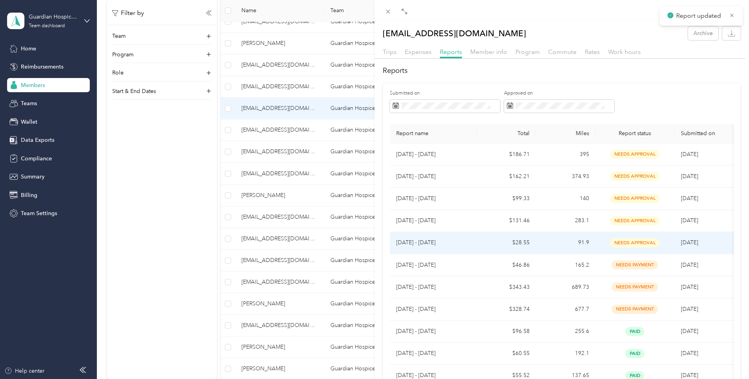
click at [640, 241] on span "needs approval" at bounding box center [635, 242] width 50 height 9
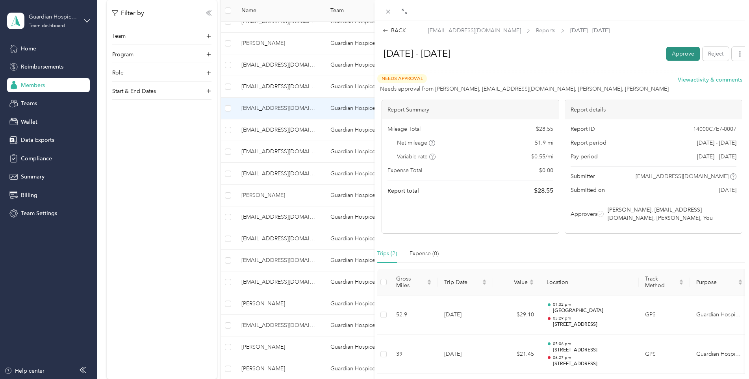
click at [675, 58] on button "Approve" at bounding box center [683, 54] width 33 height 14
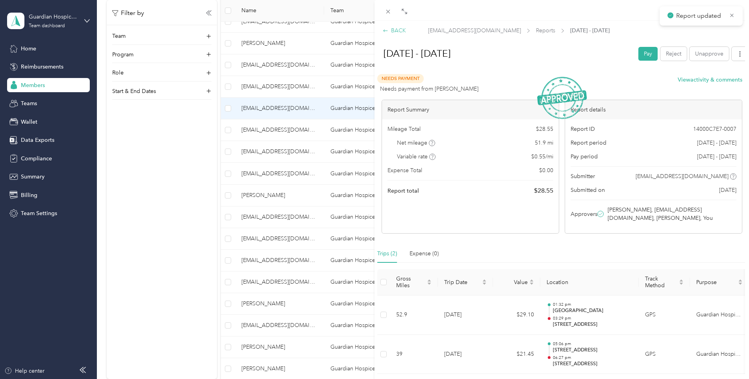
click at [397, 33] on div "BACK" at bounding box center [394, 30] width 23 height 8
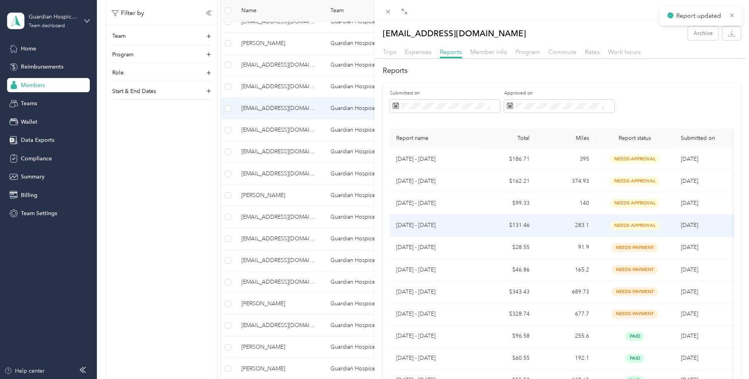
click at [642, 237] on tbody "[DATE] - [DATE] $186.71 395 needs approval 8/31/[DATE] - [DATE] $162.21 374.93 …" at bounding box center [562, 269] width 344 height 243
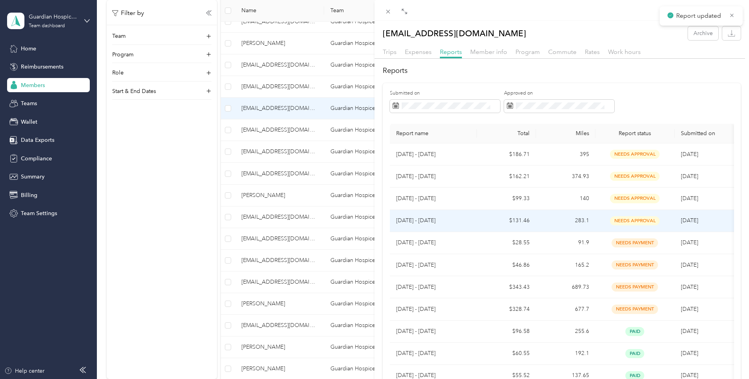
click at [642, 223] on span "needs approval" at bounding box center [635, 220] width 50 height 9
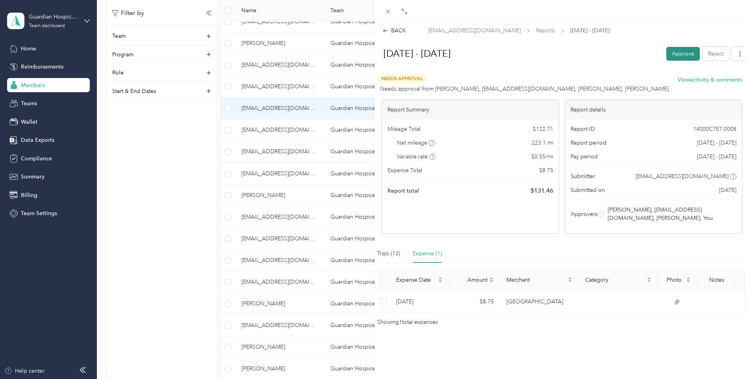
click at [673, 56] on button "Approve" at bounding box center [683, 54] width 33 height 14
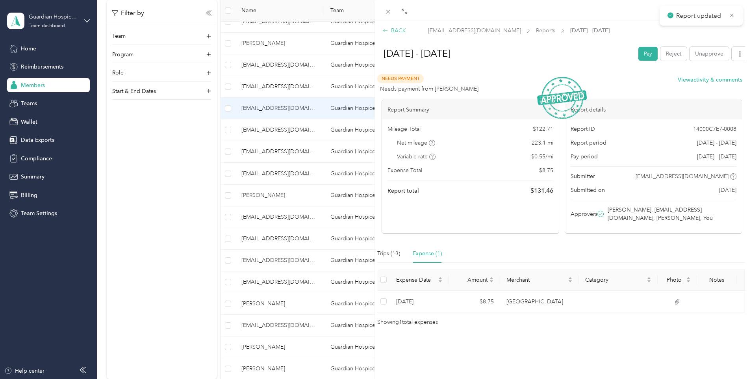
click at [397, 30] on div "BACK" at bounding box center [394, 30] width 23 height 8
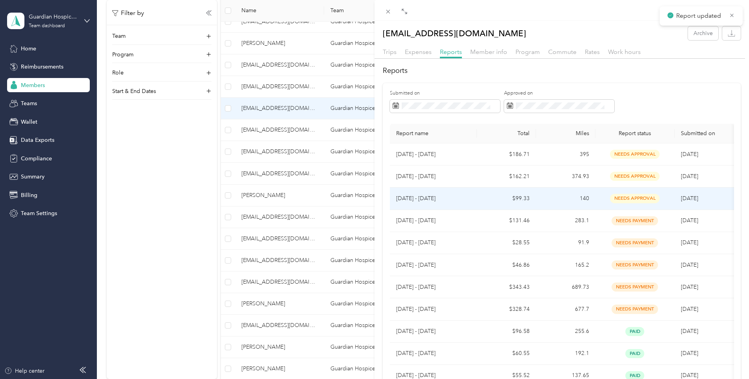
click at [639, 195] on span "needs approval" at bounding box center [635, 198] width 50 height 9
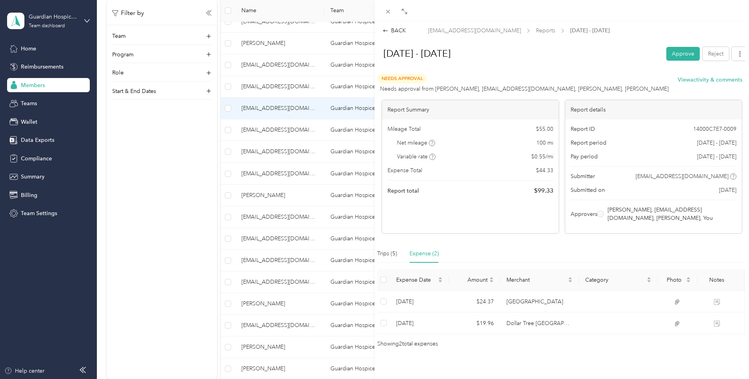
click at [672, 56] on button "Approve" at bounding box center [683, 54] width 33 height 14
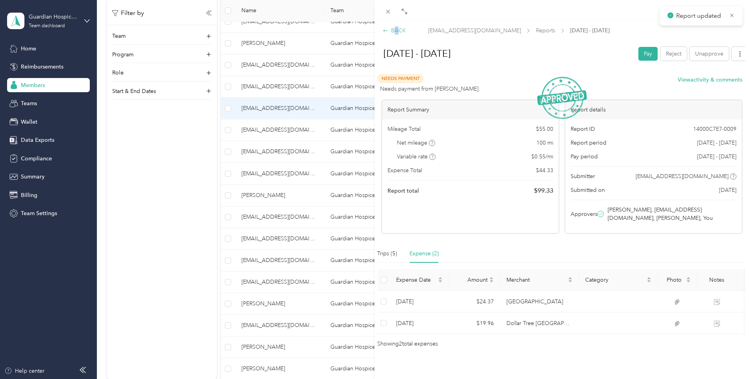
click at [397, 32] on div "BACK" at bounding box center [394, 30] width 23 height 8
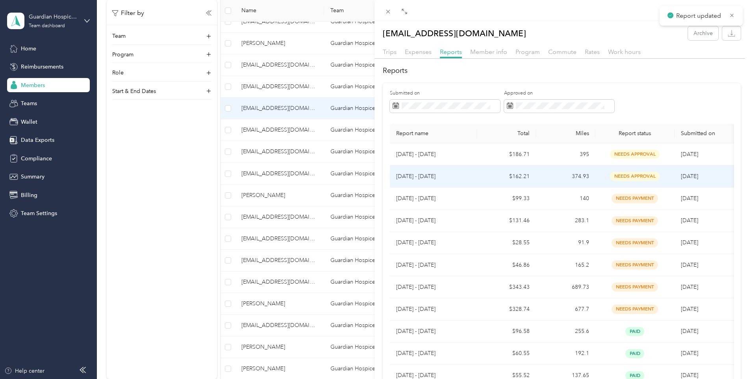
click at [631, 174] on span "needs approval" at bounding box center [635, 176] width 50 height 9
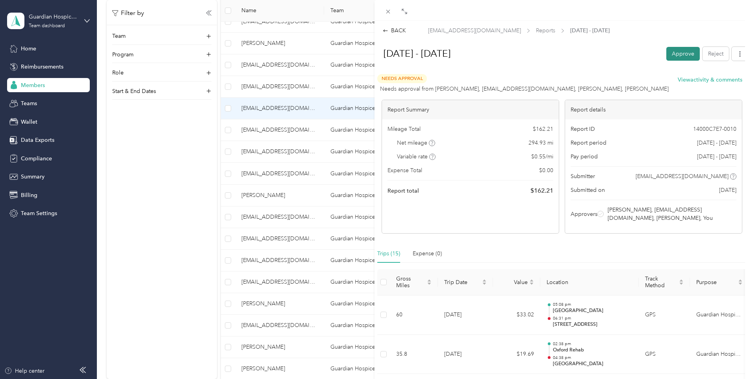
click at [680, 55] on button "Approve" at bounding box center [683, 54] width 33 height 14
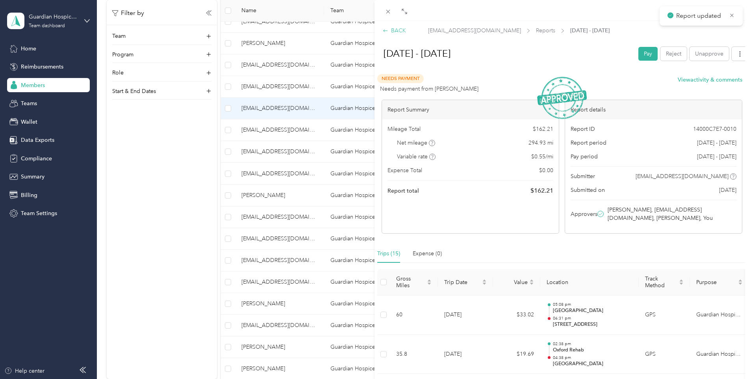
click at [402, 32] on div "BACK" at bounding box center [394, 30] width 23 height 8
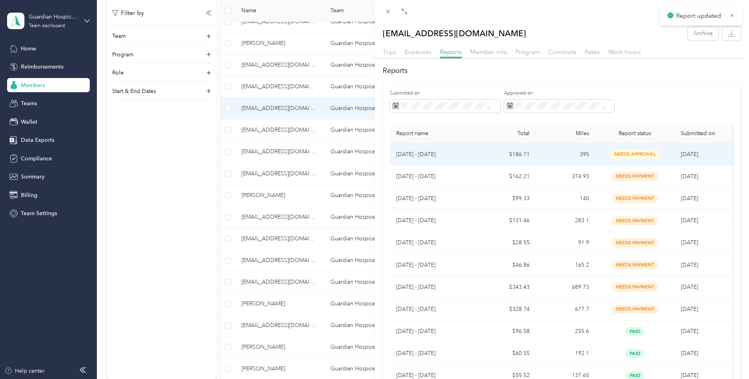
click at [656, 155] on span "needs approval" at bounding box center [635, 154] width 50 height 9
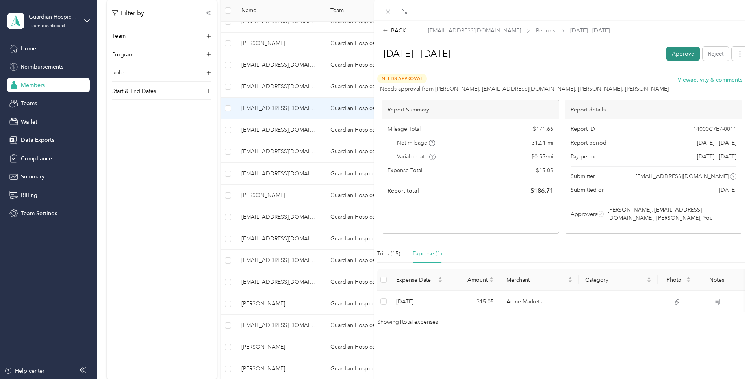
click at [681, 57] on button "Approve" at bounding box center [683, 54] width 33 height 14
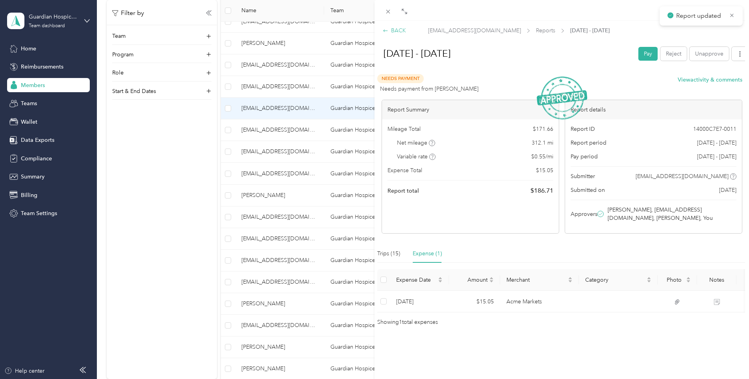
click at [398, 28] on div "BACK" at bounding box center [394, 30] width 23 height 8
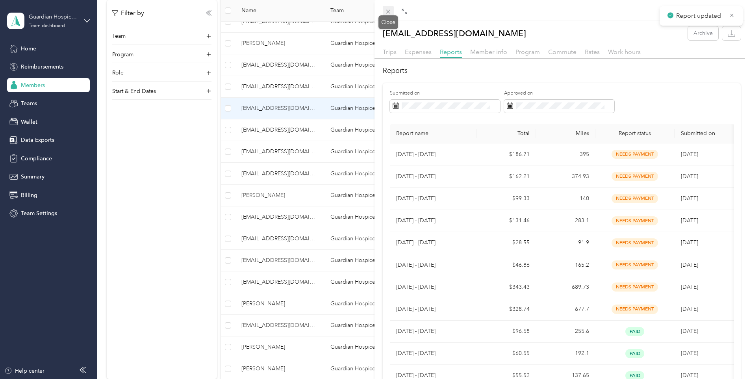
click at [387, 12] on icon at bounding box center [388, 11] width 7 height 7
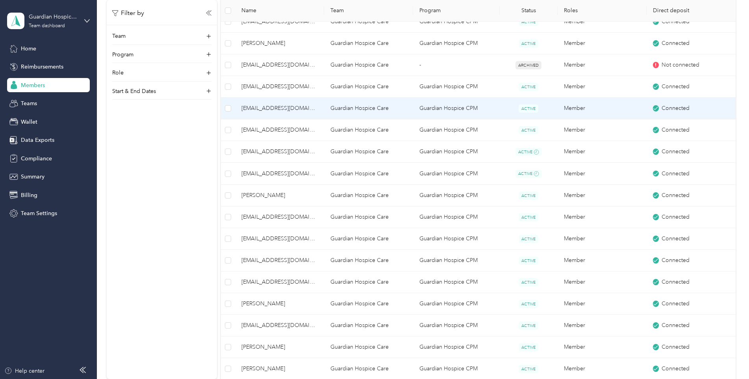
click at [281, 95] on td "[EMAIL_ADDRESS][DOMAIN_NAME]" at bounding box center [279, 87] width 89 height 22
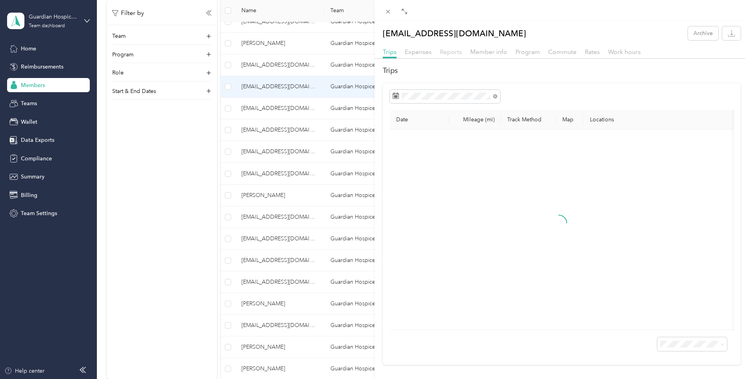
click at [456, 53] on span "Reports" at bounding box center [451, 51] width 22 height 7
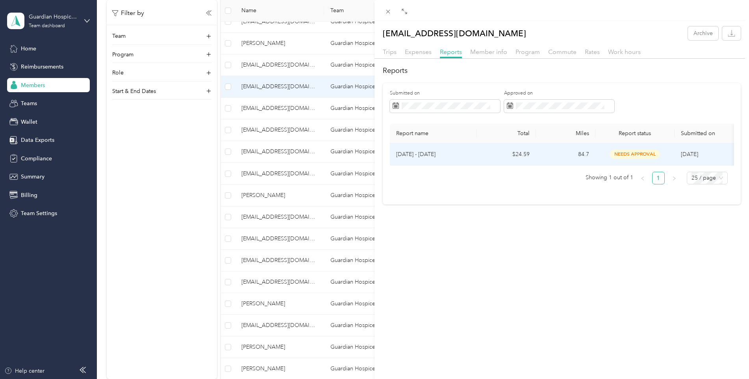
click at [629, 152] on span "needs approval" at bounding box center [635, 154] width 50 height 9
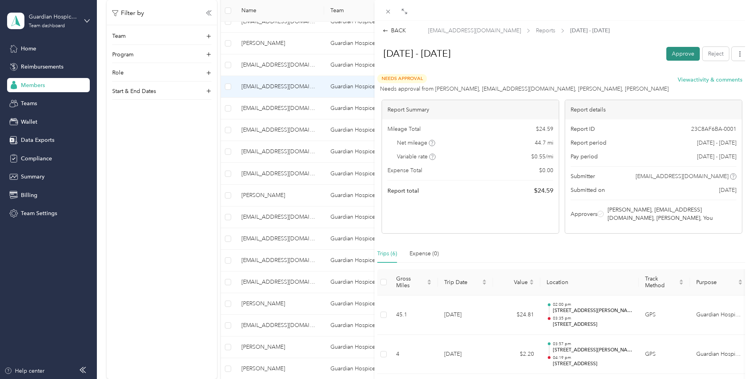
click at [673, 53] on button "Approve" at bounding box center [683, 54] width 33 height 14
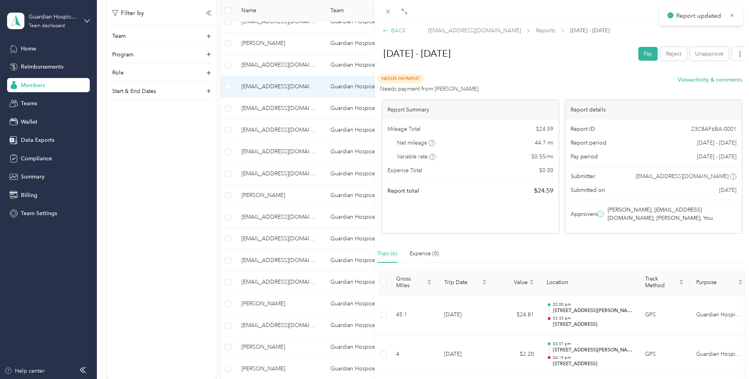
click at [398, 32] on div "BACK" at bounding box center [394, 30] width 23 height 8
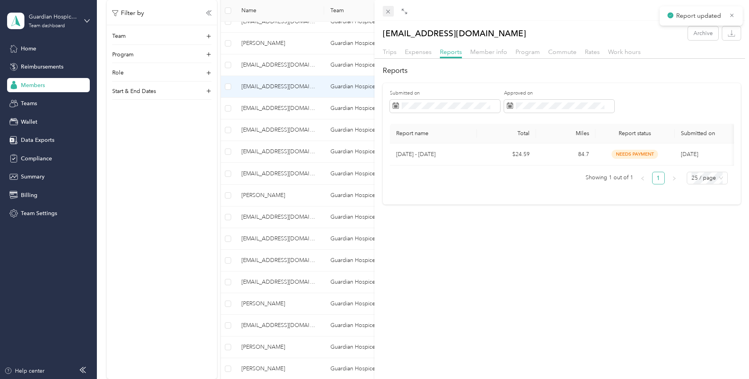
click at [385, 11] on icon at bounding box center [388, 11] width 7 height 7
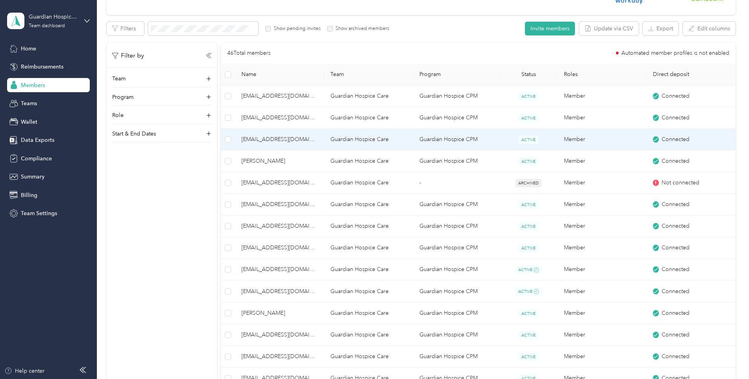
scroll to position [125, 0]
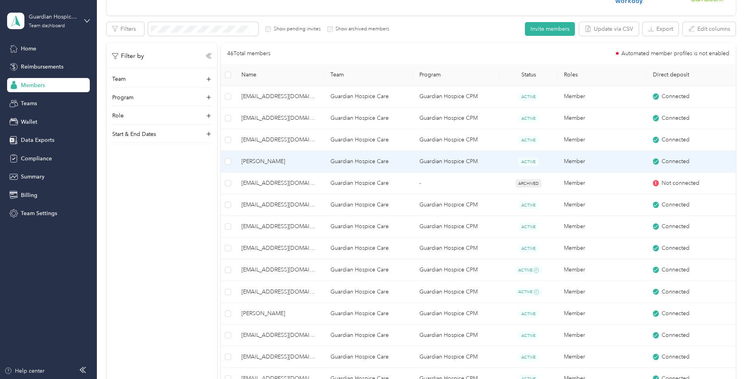
click at [265, 167] on td "[PERSON_NAME]" at bounding box center [279, 162] width 89 height 22
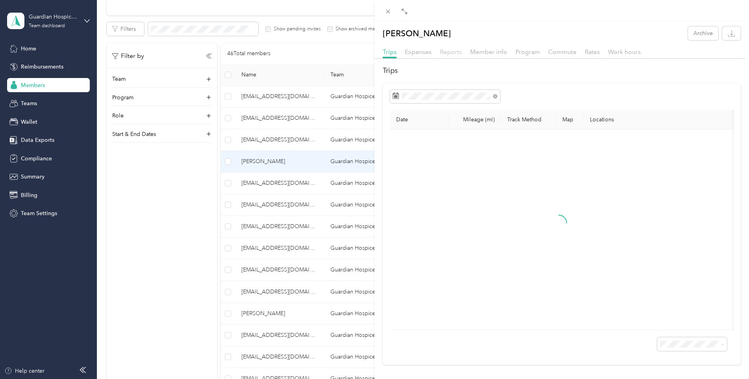
click at [458, 51] on span "Reports" at bounding box center [451, 51] width 22 height 7
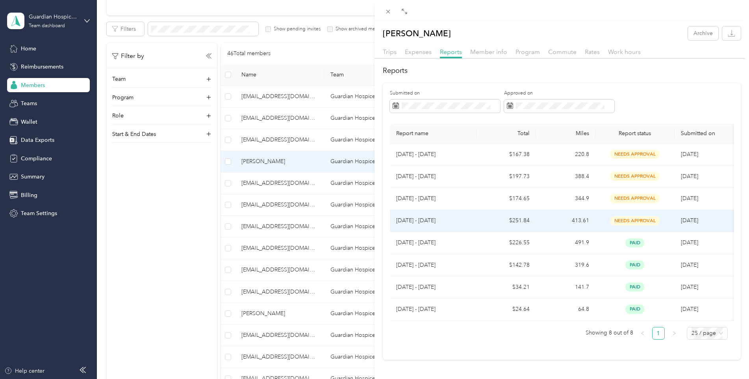
click at [633, 220] on span "needs approval" at bounding box center [635, 220] width 50 height 9
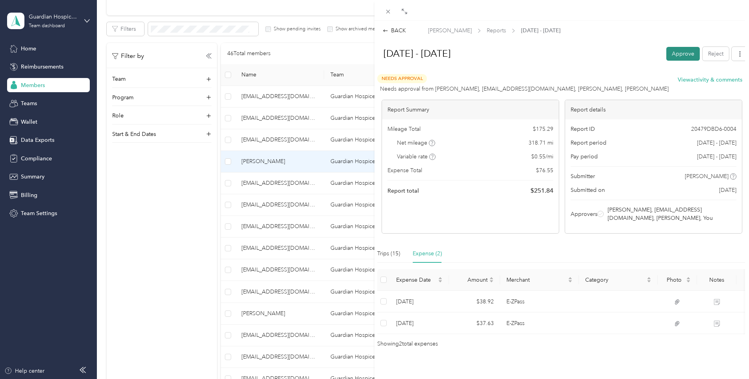
click at [673, 56] on button "Approve" at bounding box center [683, 54] width 33 height 14
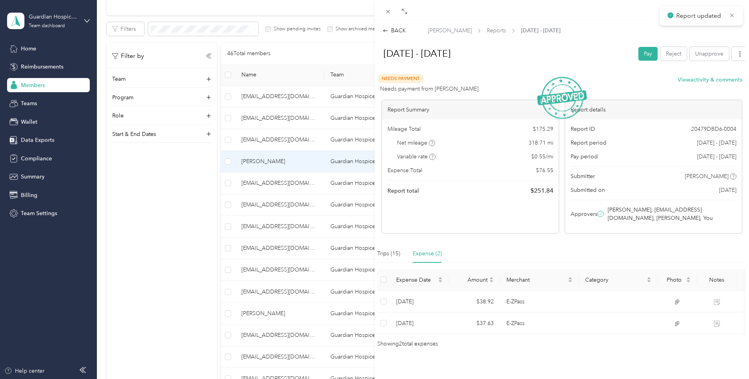
click at [682, 51] on div "Pay Reject Unapprove" at bounding box center [694, 54] width 110 height 14
click at [691, 51] on button "Unapprove" at bounding box center [709, 54] width 39 height 14
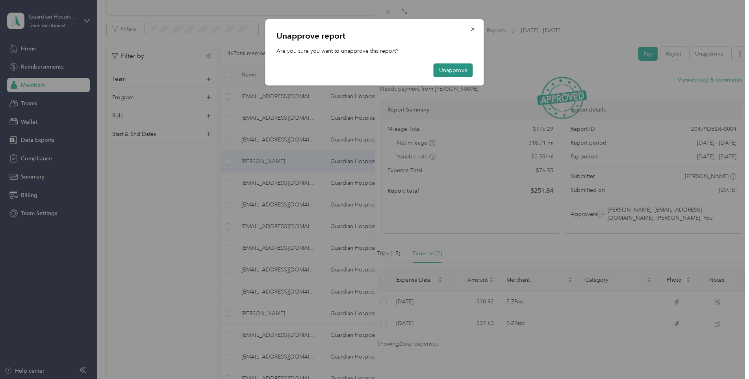
click at [456, 71] on button "Unapprove" at bounding box center [453, 70] width 39 height 14
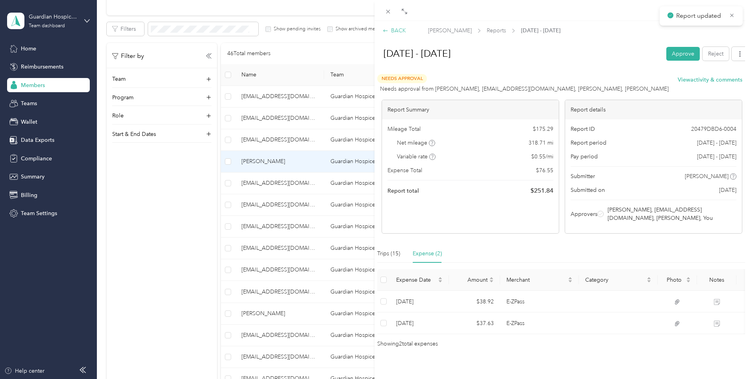
click at [392, 29] on div "BACK" at bounding box center [394, 30] width 23 height 8
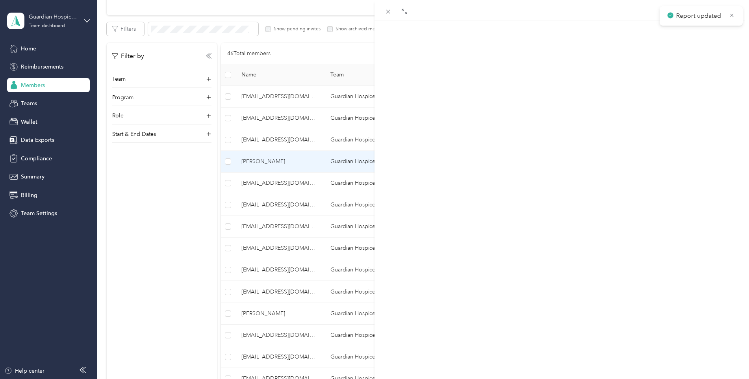
click at [281, 142] on div "[PERSON_NAME] Archive Trips Expenses Reports Member info Program Commute Rates …" at bounding box center [374, 189] width 749 height 379
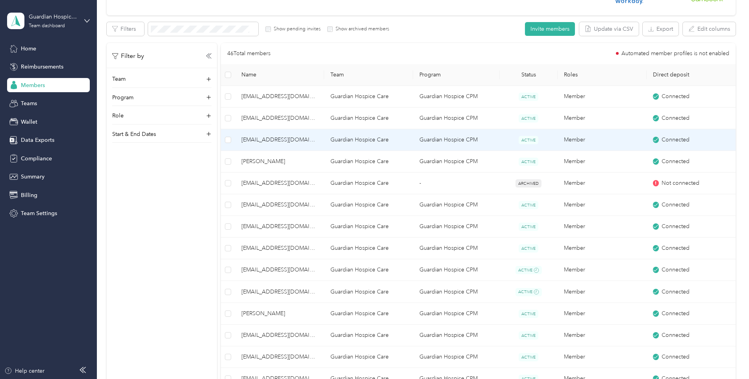
click at [281, 141] on span "[EMAIL_ADDRESS][DOMAIN_NAME]" at bounding box center [280, 140] width 76 height 9
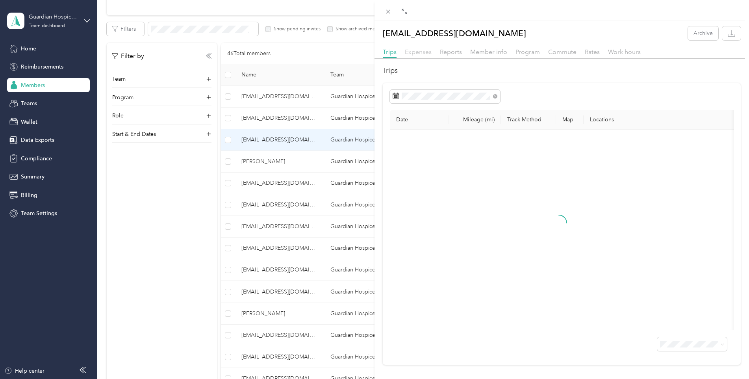
click at [426, 55] on span "Expenses" at bounding box center [418, 51] width 27 height 7
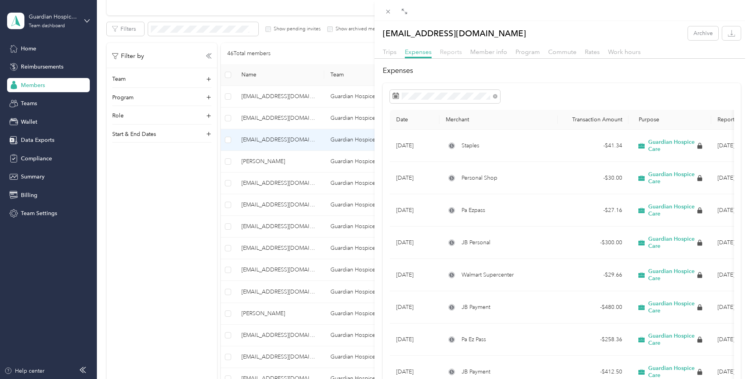
click at [450, 52] on span "Reports" at bounding box center [451, 51] width 22 height 7
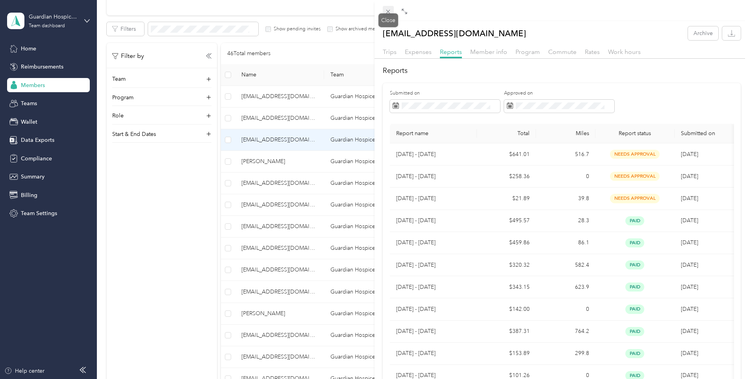
click at [389, 11] on icon at bounding box center [388, 11] width 7 height 7
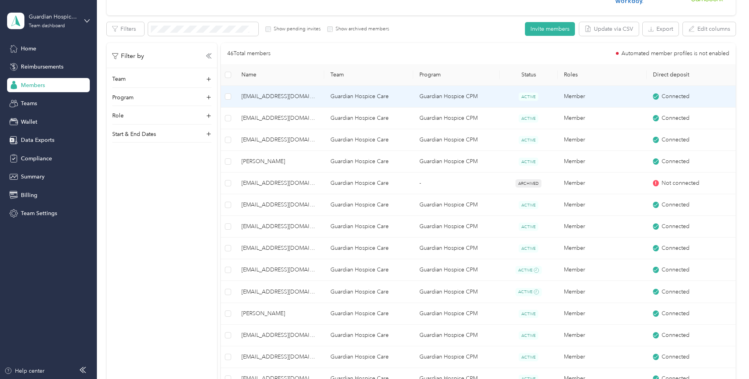
click at [264, 99] on span "[EMAIL_ADDRESS][DOMAIN_NAME]" at bounding box center [280, 96] width 76 height 9
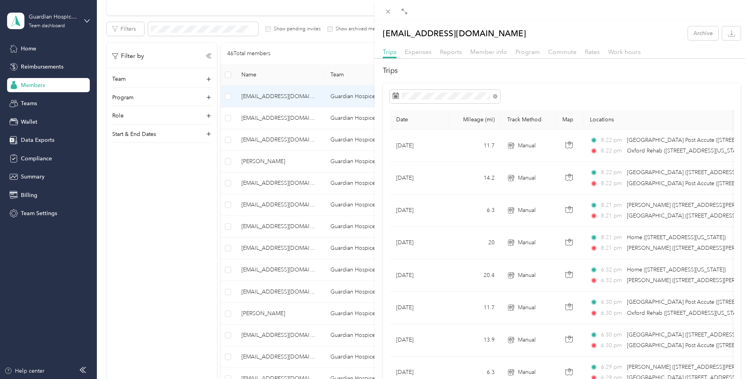
click at [456, 56] on div "Reports" at bounding box center [451, 52] width 22 height 10
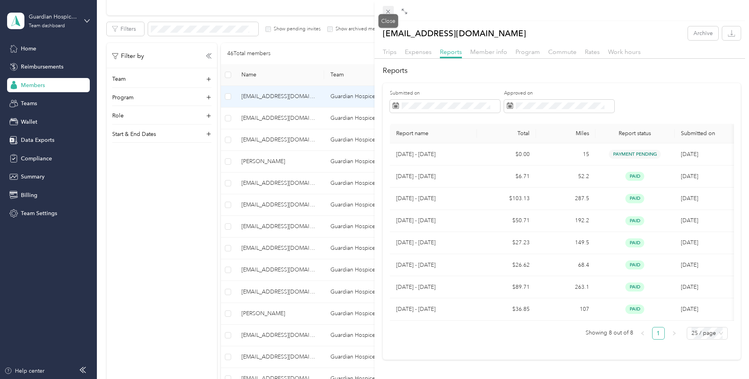
click at [389, 13] on icon at bounding box center [388, 11] width 7 height 7
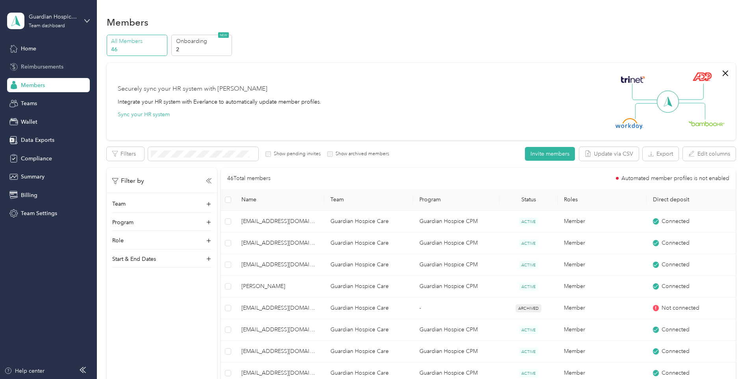
click at [50, 69] on span "Reimbursements" at bounding box center [42, 67] width 43 height 8
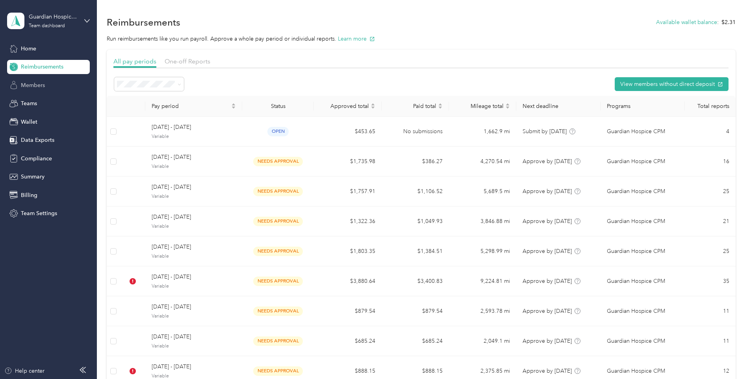
click at [43, 84] on span "Members" at bounding box center [33, 85] width 24 height 8
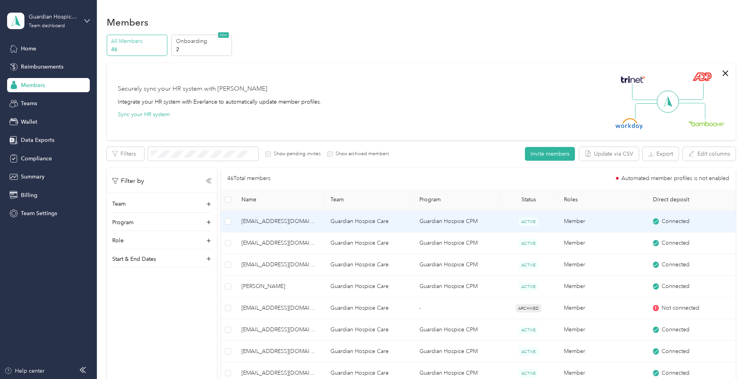
click at [275, 224] on span "[EMAIL_ADDRESS][DOMAIN_NAME]" at bounding box center [280, 221] width 76 height 9
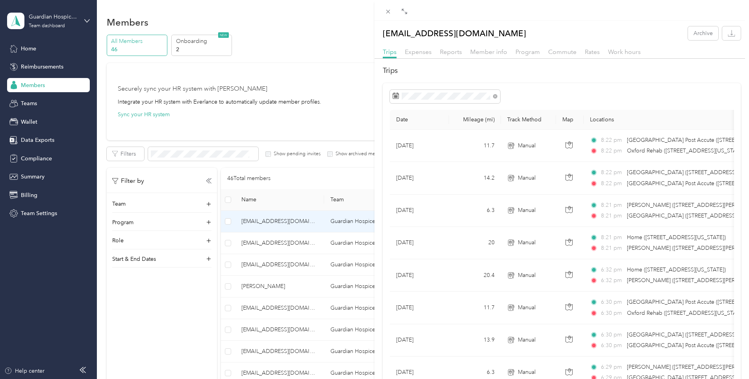
click at [269, 241] on div "[EMAIL_ADDRESS][DOMAIN_NAME] Archive Trips Expenses Reports Member info Program…" at bounding box center [374, 189] width 749 height 379
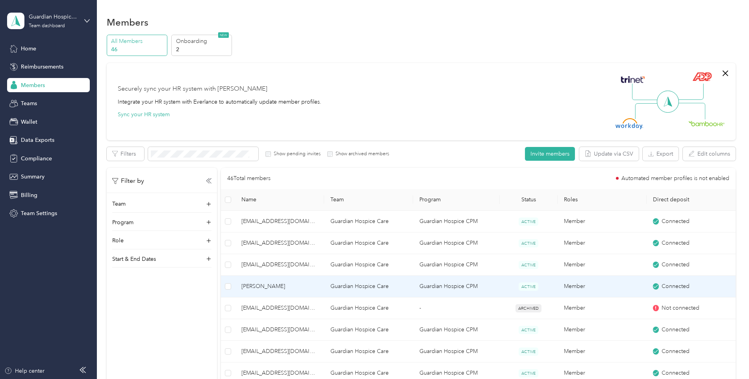
click at [263, 281] on td "[PERSON_NAME]" at bounding box center [279, 287] width 89 height 22
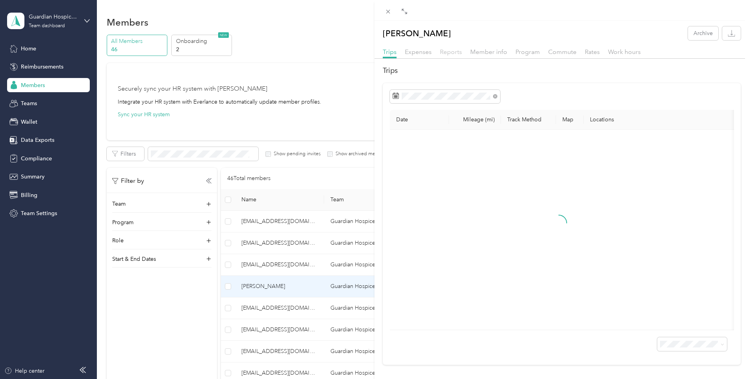
click at [446, 51] on span "Reports" at bounding box center [451, 51] width 22 height 7
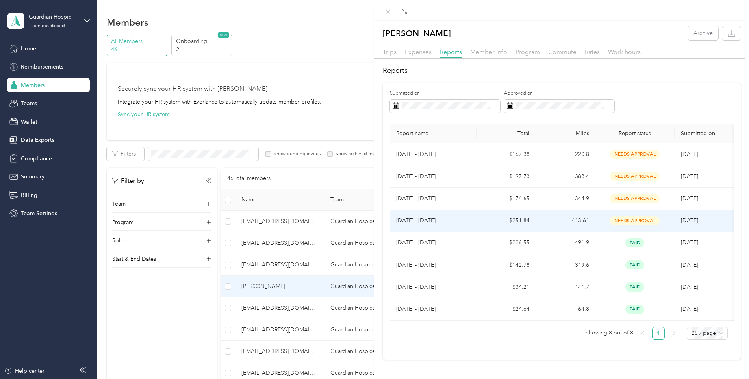
click at [429, 223] on p "[DATE] - [DATE]" at bounding box center [433, 220] width 74 height 9
